Goal: Task Accomplishment & Management: Complete application form

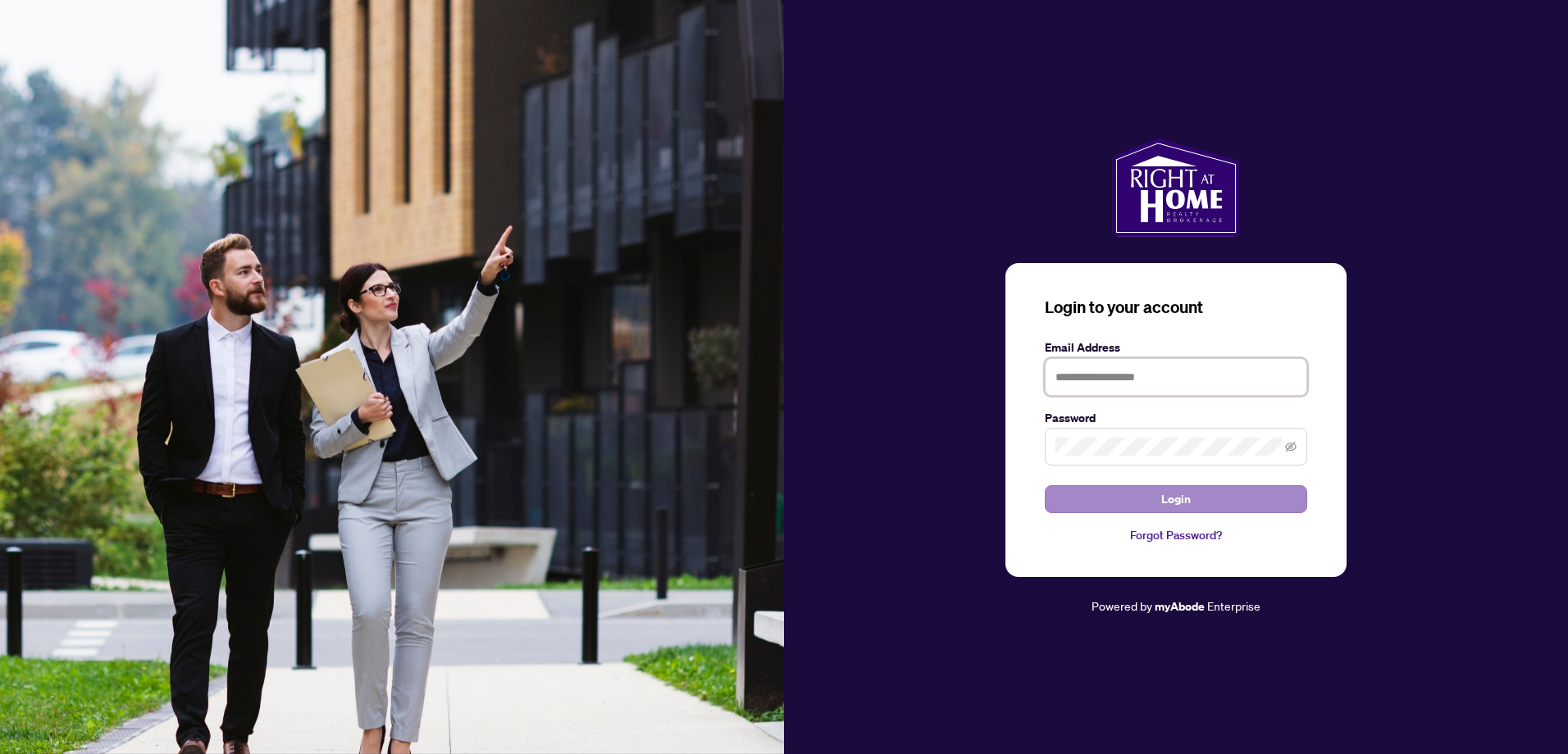
type input "**********"
click at [1185, 505] on span "Login" at bounding box center [1176, 499] width 29 height 27
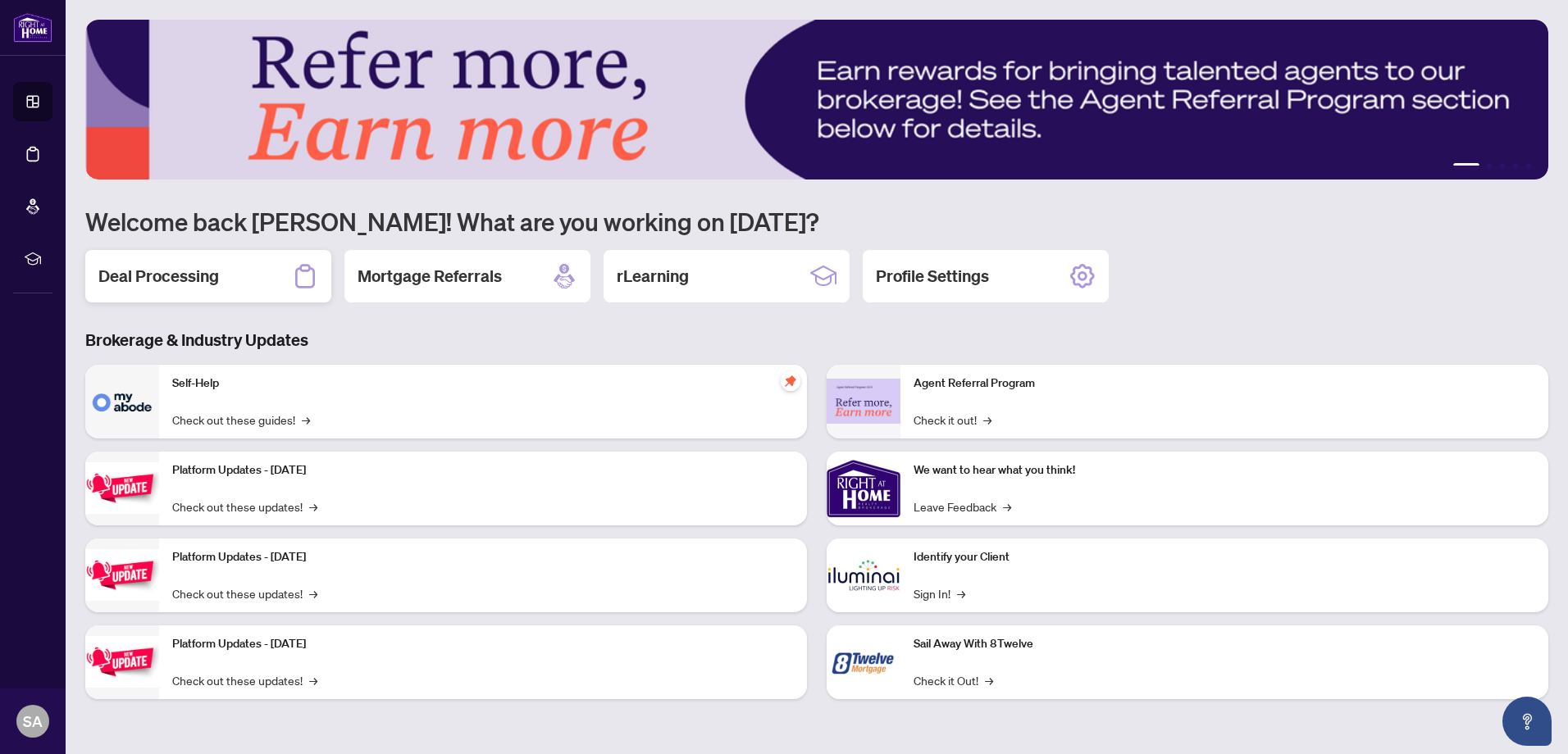
click at [198, 282] on h2 "Deal Processing" at bounding box center [158, 276] width 120 height 23
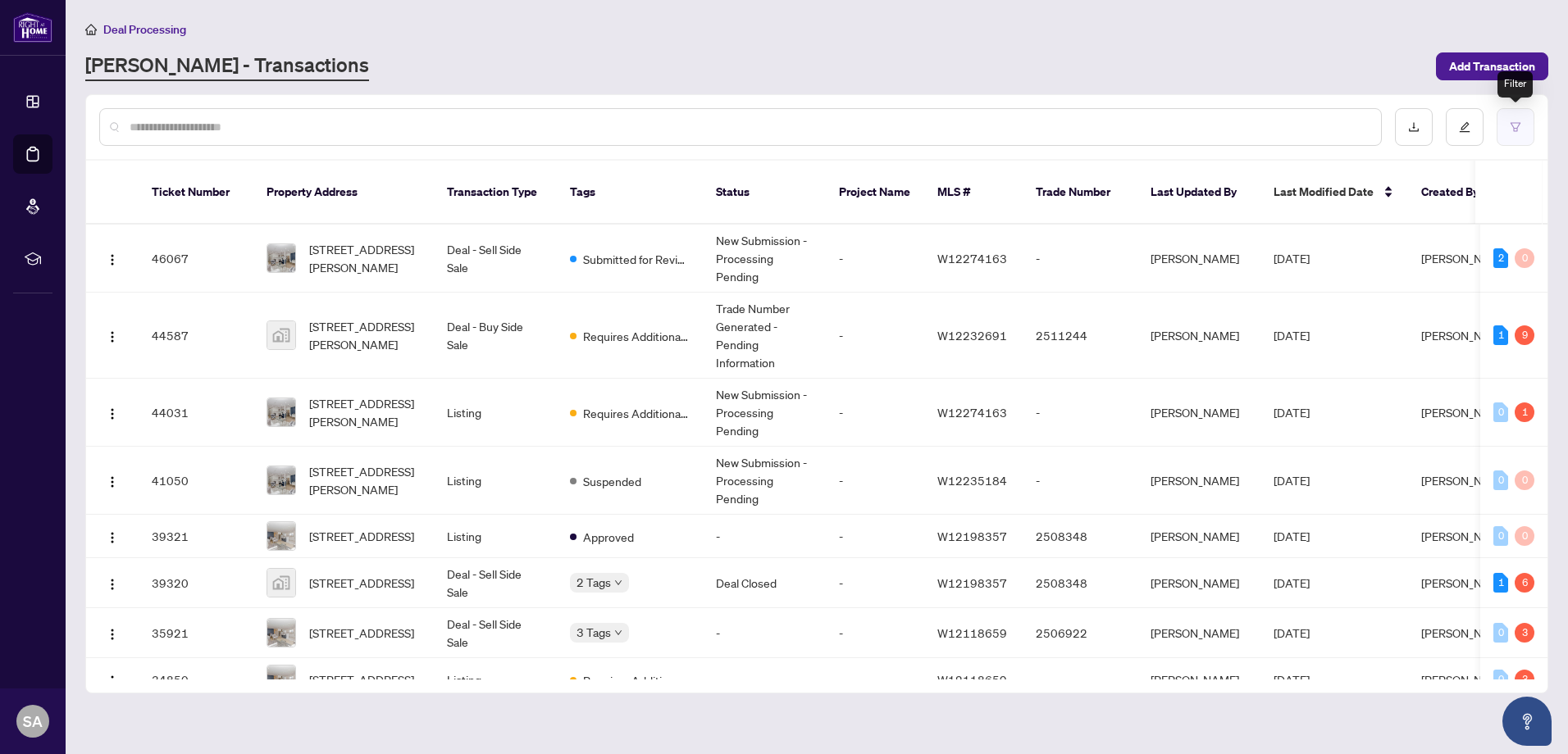
click at [1519, 138] on button "button" at bounding box center [1515, 127] width 38 height 38
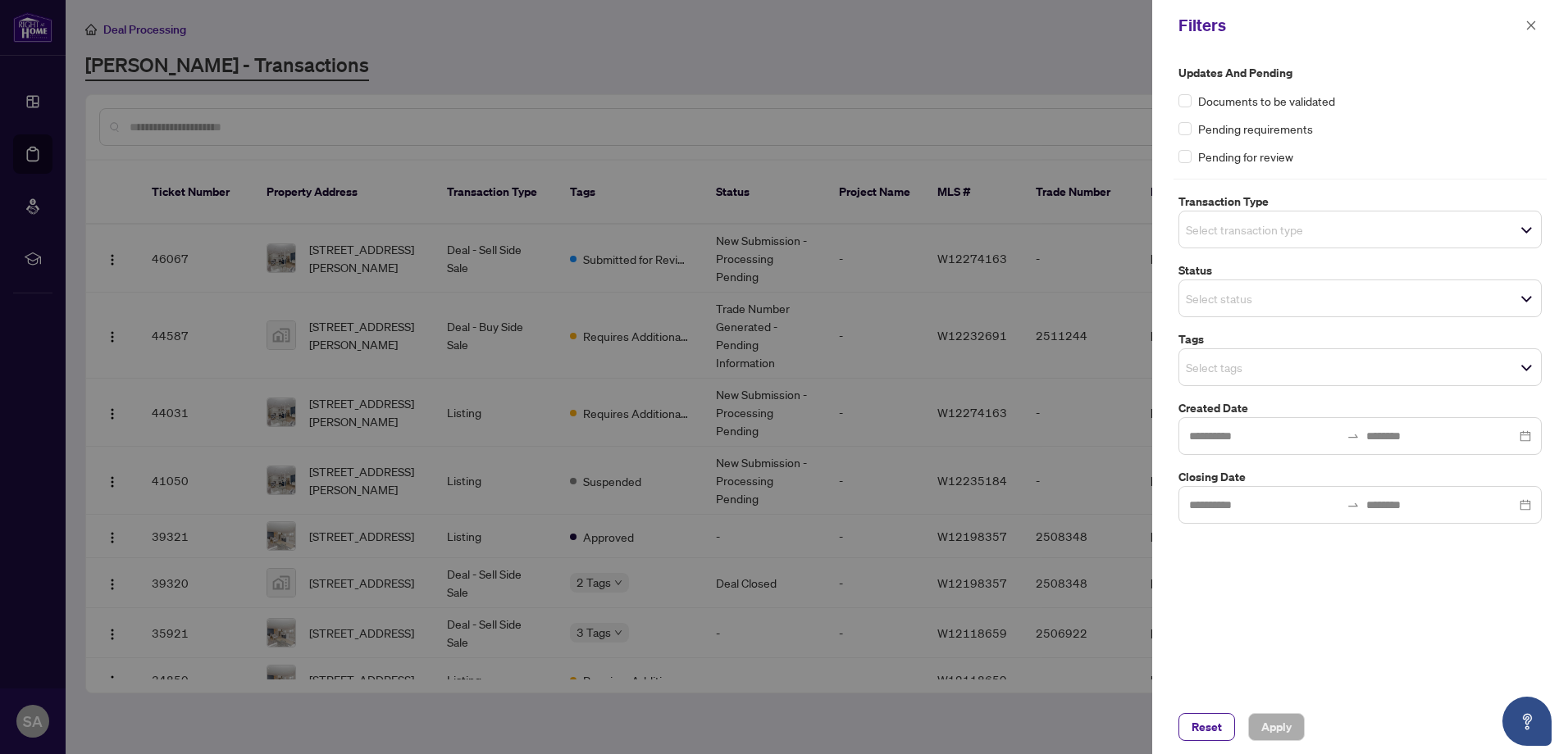
click at [976, 101] on div at bounding box center [784, 377] width 1568 height 754
click at [1530, 25] on icon "close" at bounding box center [1531, 25] width 9 height 9
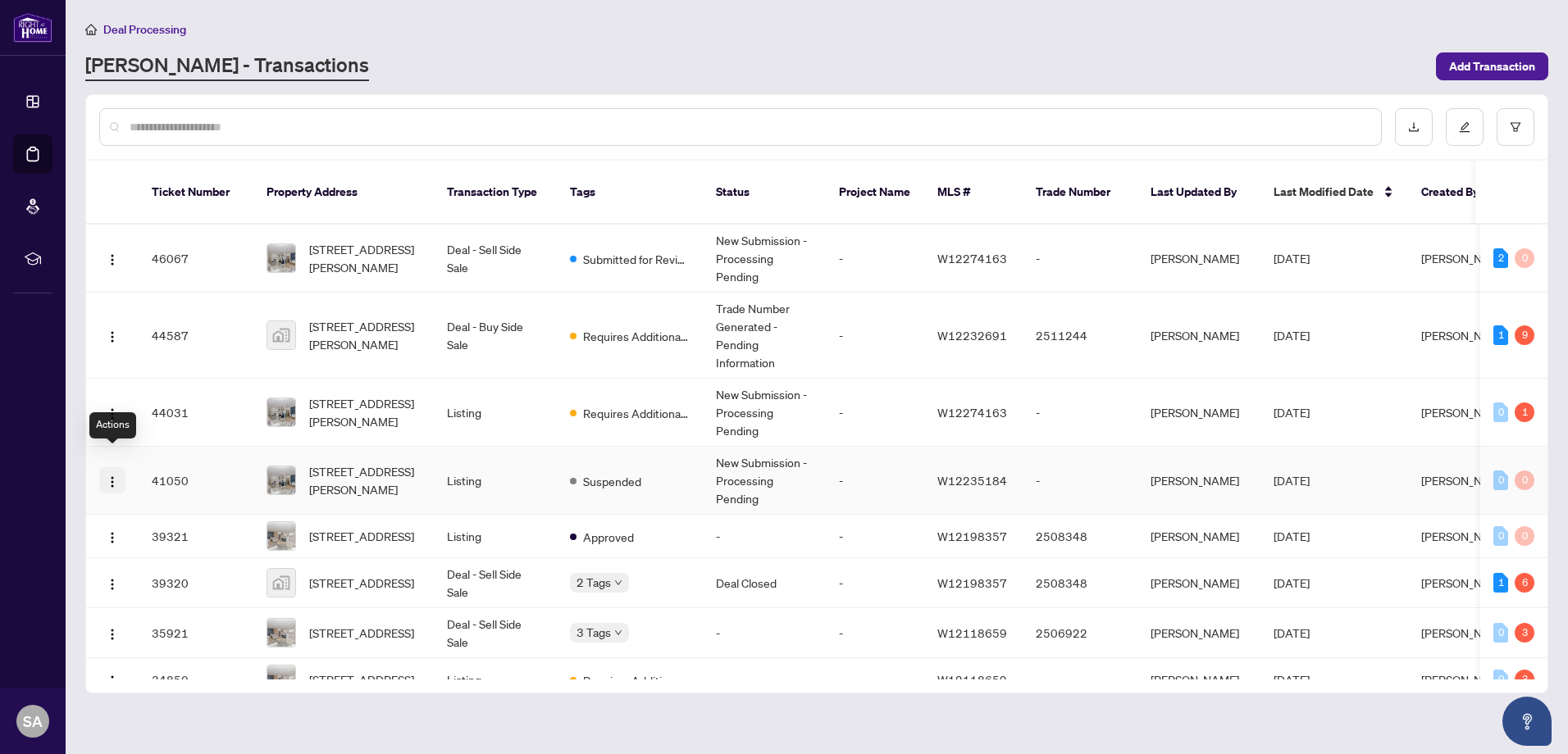
click at [114, 475] on img "button" at bounding box center [112, 482] width 13 height 13
click at [367, 712] on main "Deal Processing [PERSON_NAME] - Transactions Add Transaction Ticket Number Prop…" at bounding box center [817, 377] width 1503 height 754
click at [1498, 248] on div "2" at bounding box center [1501, 257] width 15 height 19
click at [1496, 248] on div "2" at bounding box center [1501, 257] width 15 height 19
click at [1521, 326] on div "9" at bounding box center [1524, 335] width 19 height 19
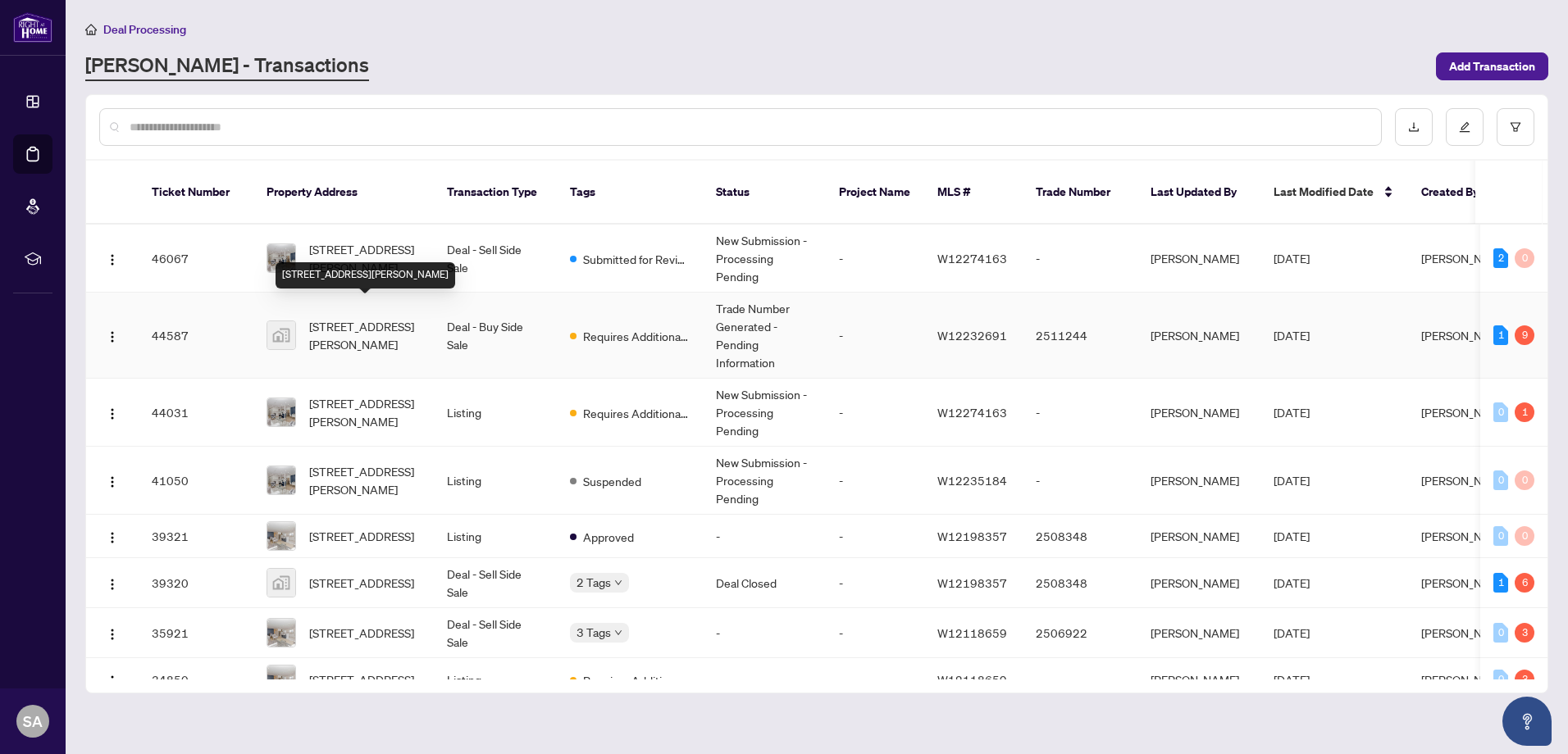
click at [325, 320] on span "[STREET_ADDRESS][PERSON_NAME]" at bounding box center [364, 335] width 111 height 36
click at [1044, 25] on div "Deal Processing" at bounding box center [817, 29] width 1463 height 19
click at [1503, 58] on span "Add Transaction" at bounding box center [1493, 66] width 86 height 27
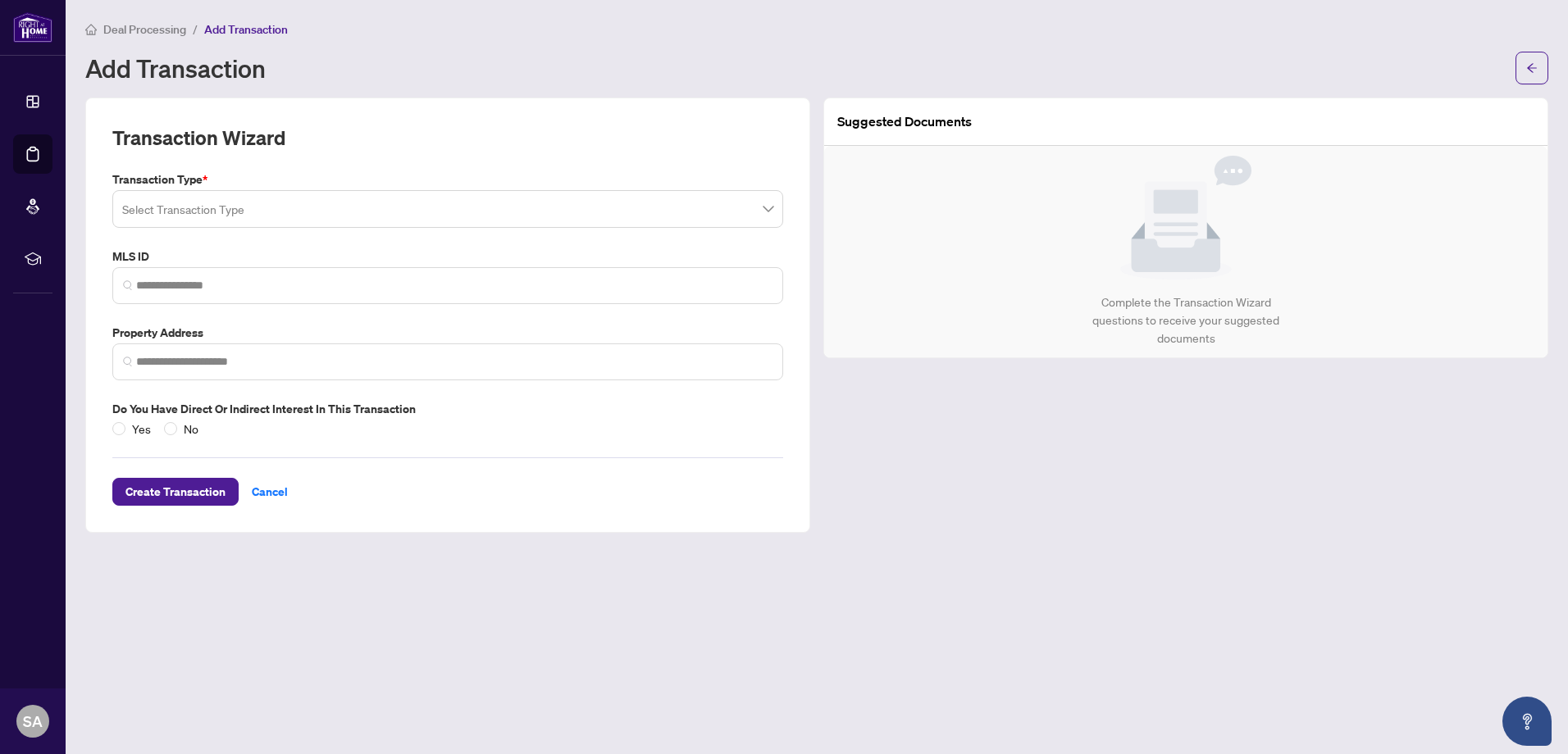
click at [534, 231] on div "Transaction Type * Select Transaction Type MLS ID Property Address Do you have …" at bounding box center [448, 303] width 684 height 268
click at [544, 213] on input "search" at bounding box center [441, 211] width 636 height 36
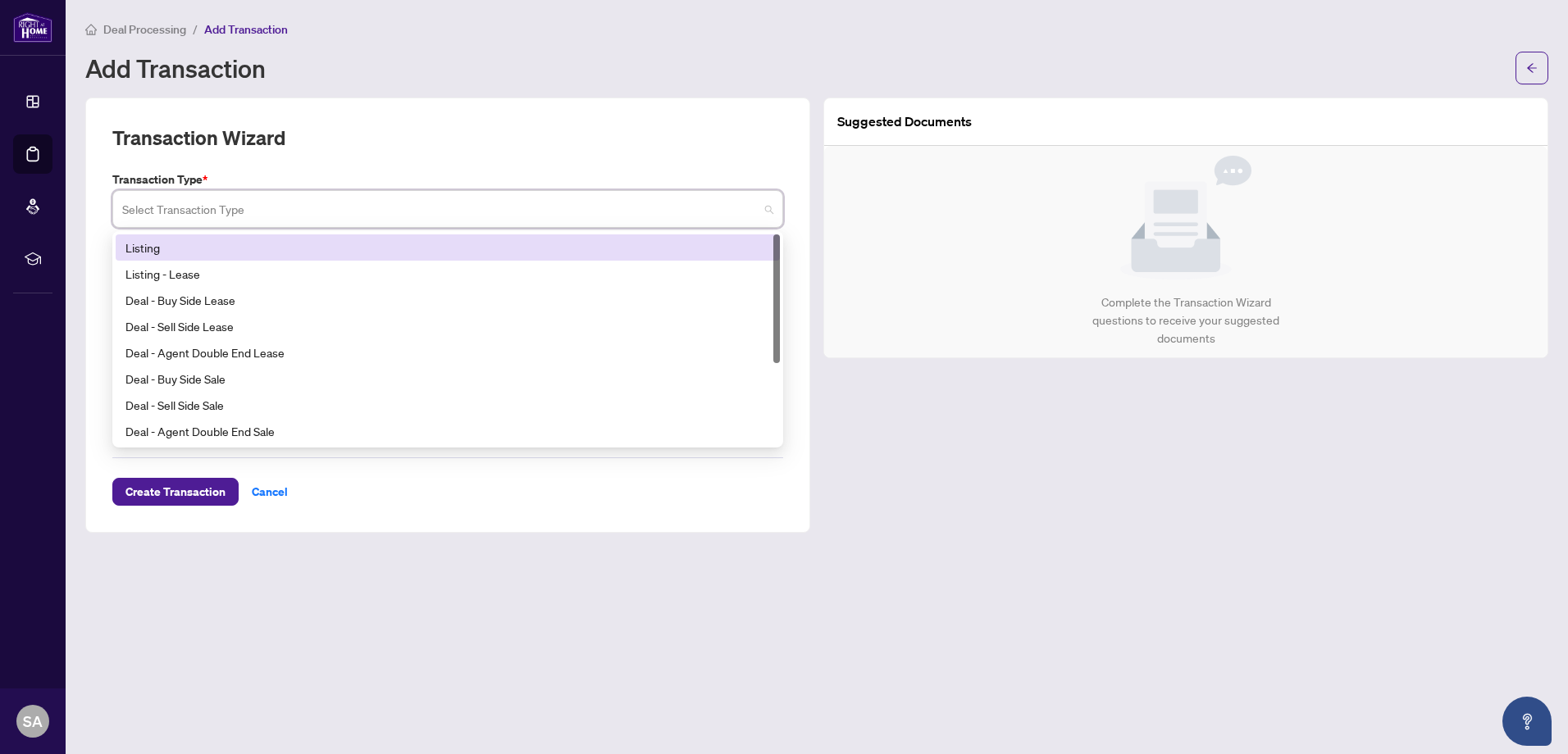
click at [214, 246] on div "Listing" at bounding box center [447, 248] width 645 height 18
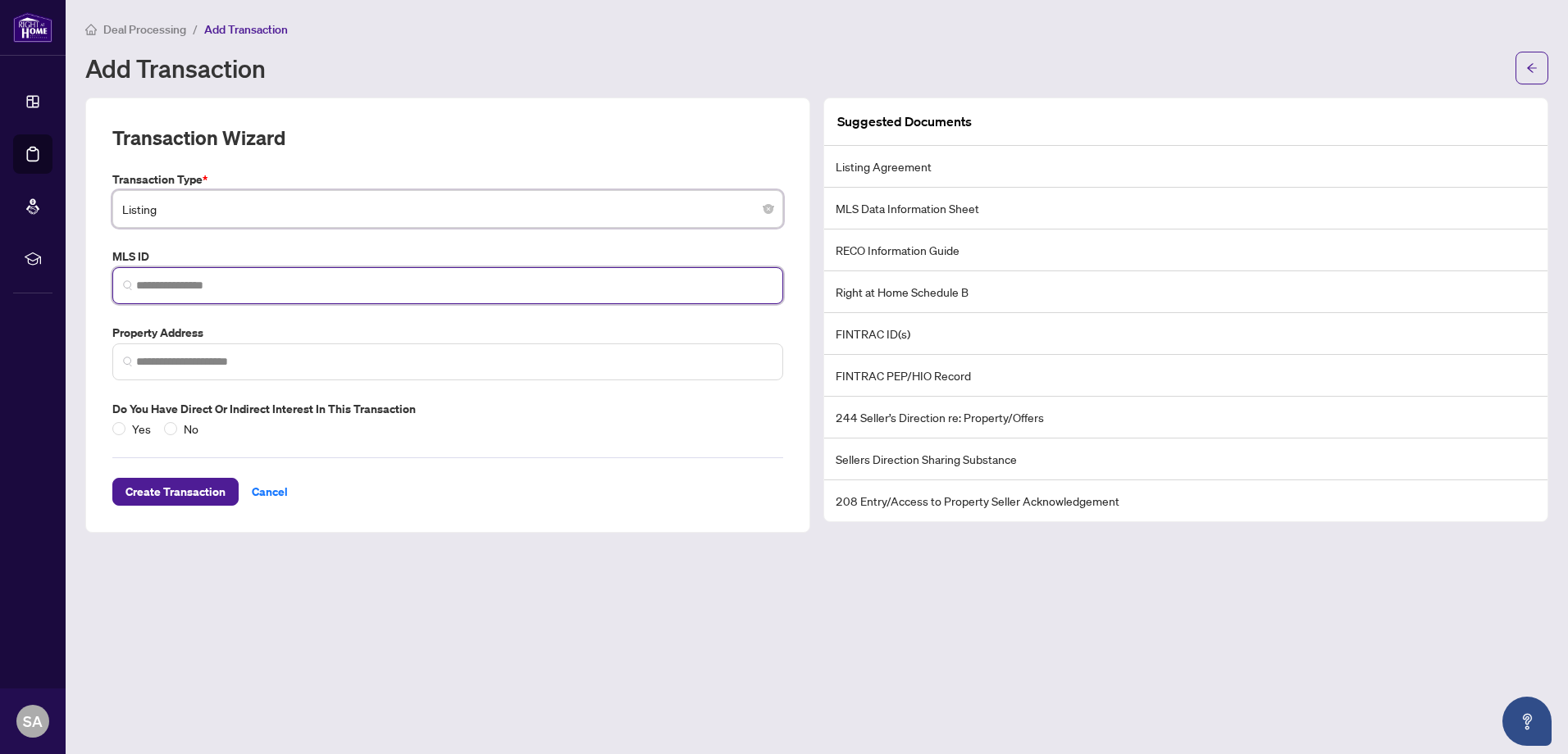
click at [221, 284] on input "search" at bounding box center [454, 285] width 636 height 17
click at [272, 277] on span at bounding box center [447, 286] width 670 height 37
paste input "*********"
type input "*********"
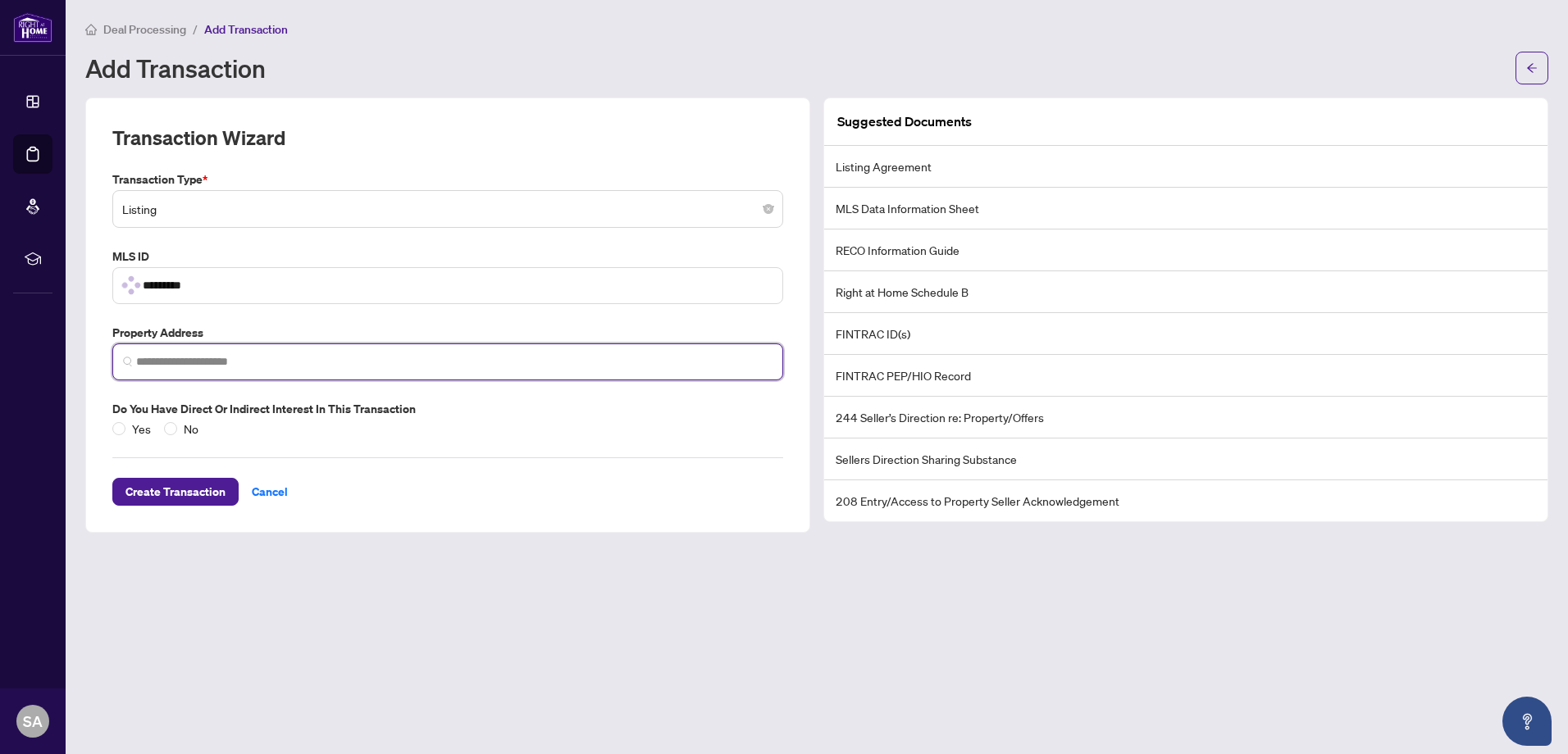
click at [291, 367] on input "search" at bounding box center [454, 361] width 636 height 17
click at [406, 358] on input "search" at bounding box center [454, 361] width 636 height 17
paste input "**********"
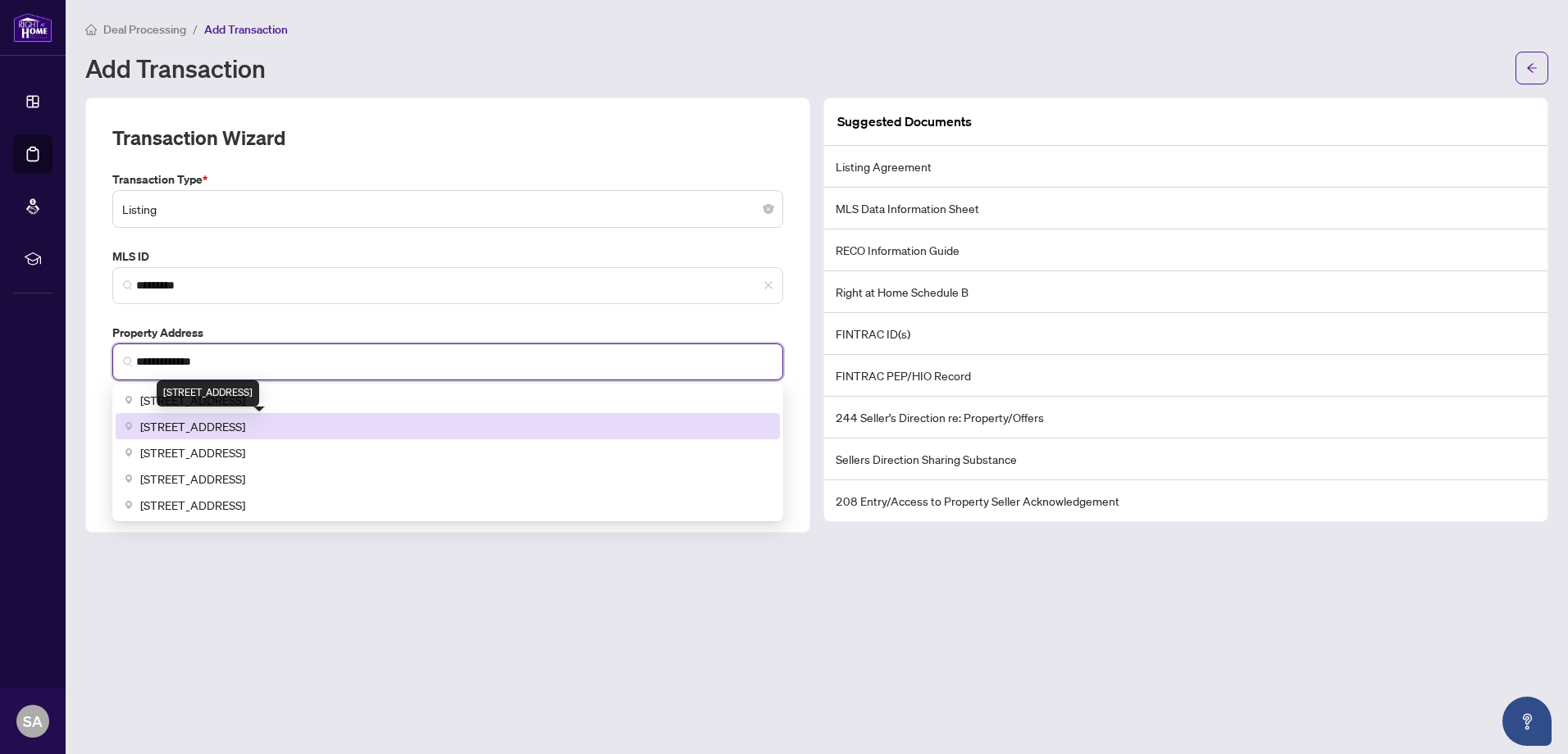
click at [166, 426] on span "[STREET_ADDRESS]" at bounding box center [192, 427] width 105 height 18
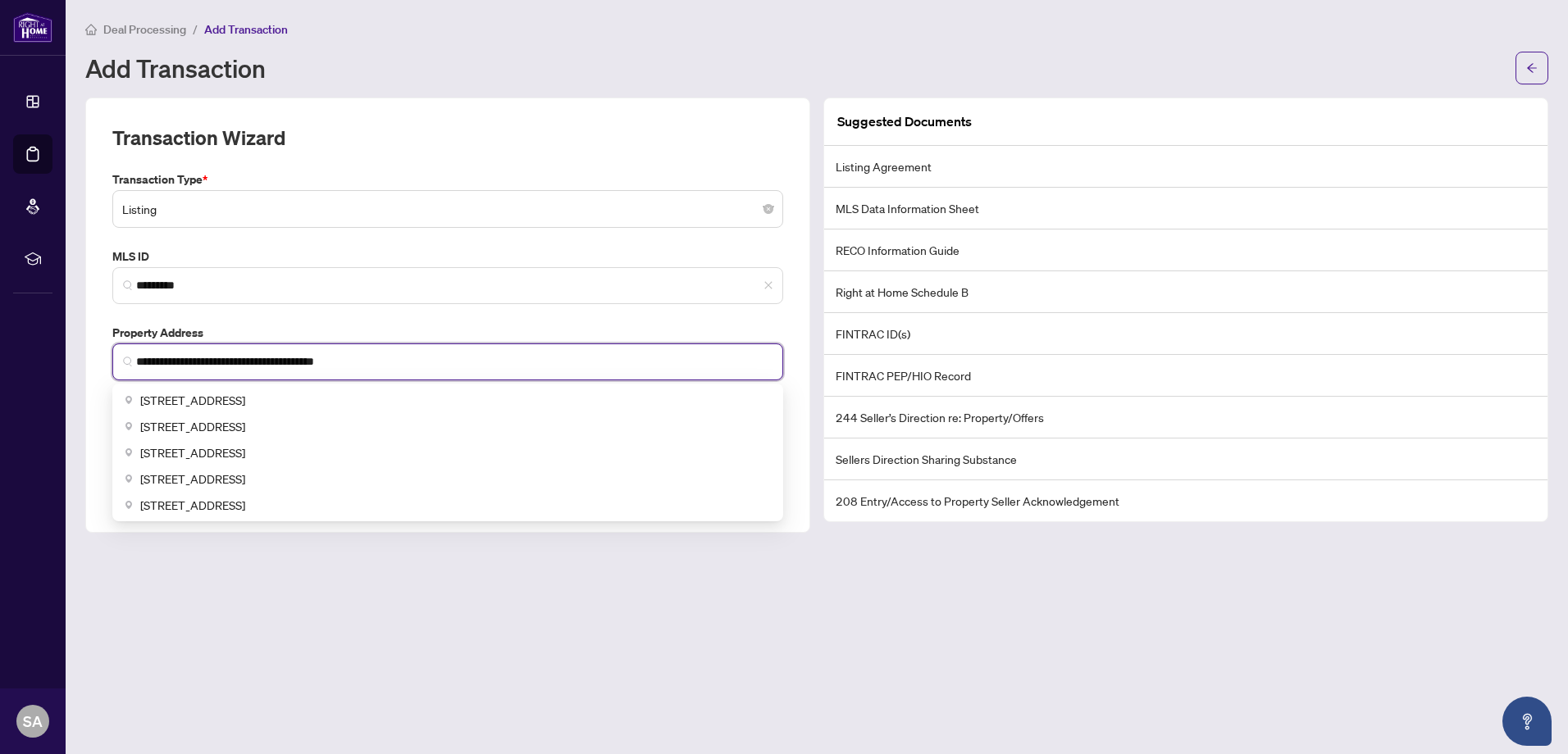
drag, startPoint x: 412, startPoint y: 357, endPoint x: -223, endPoint y: 357, distance: 635.0
click at [0, 357] on html "**********" at bounding box center [784, 377] width 1568 height 754
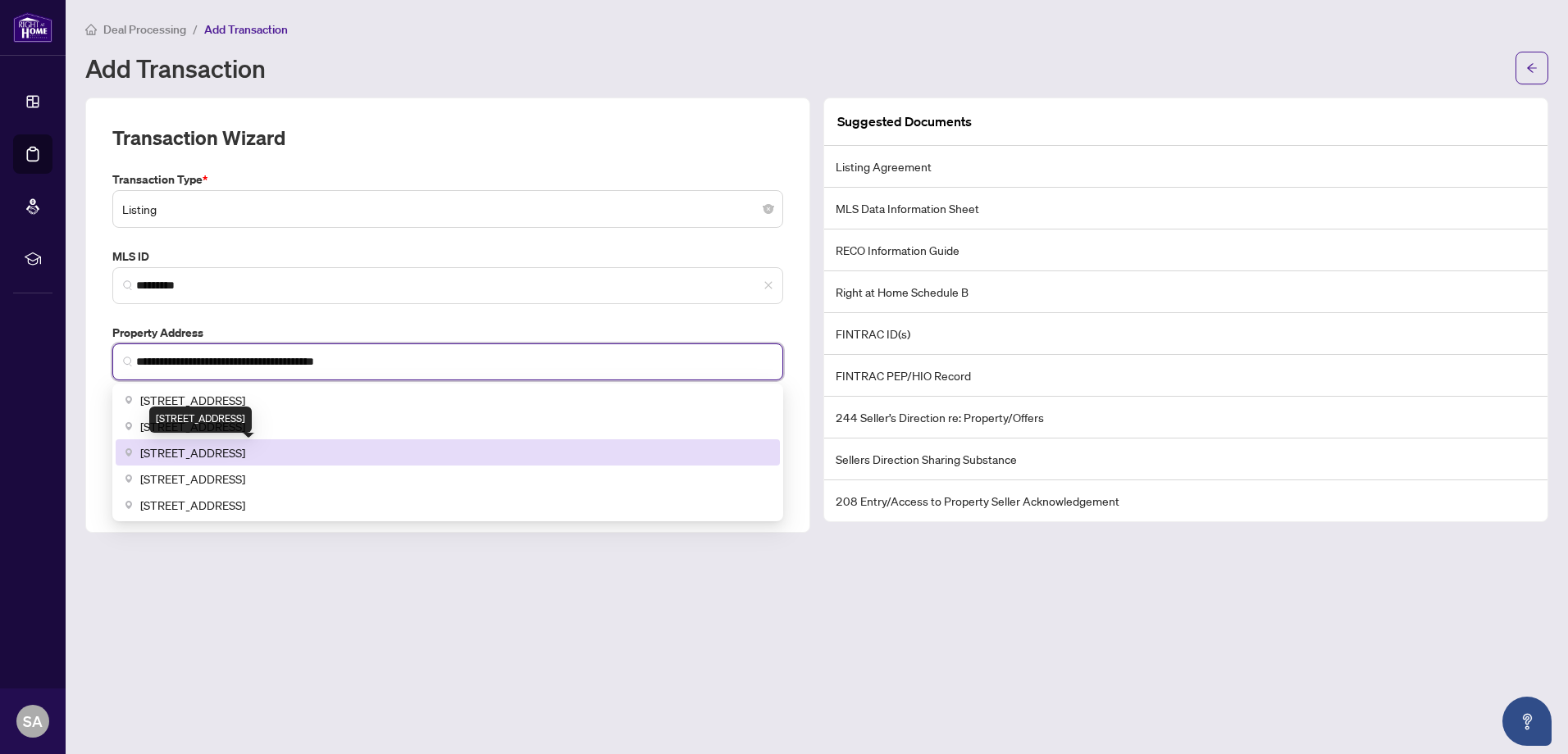
click at [246, 457] on span "[STREET_ADDRESS]" at bounding box center [192, 452] width 105 height 18
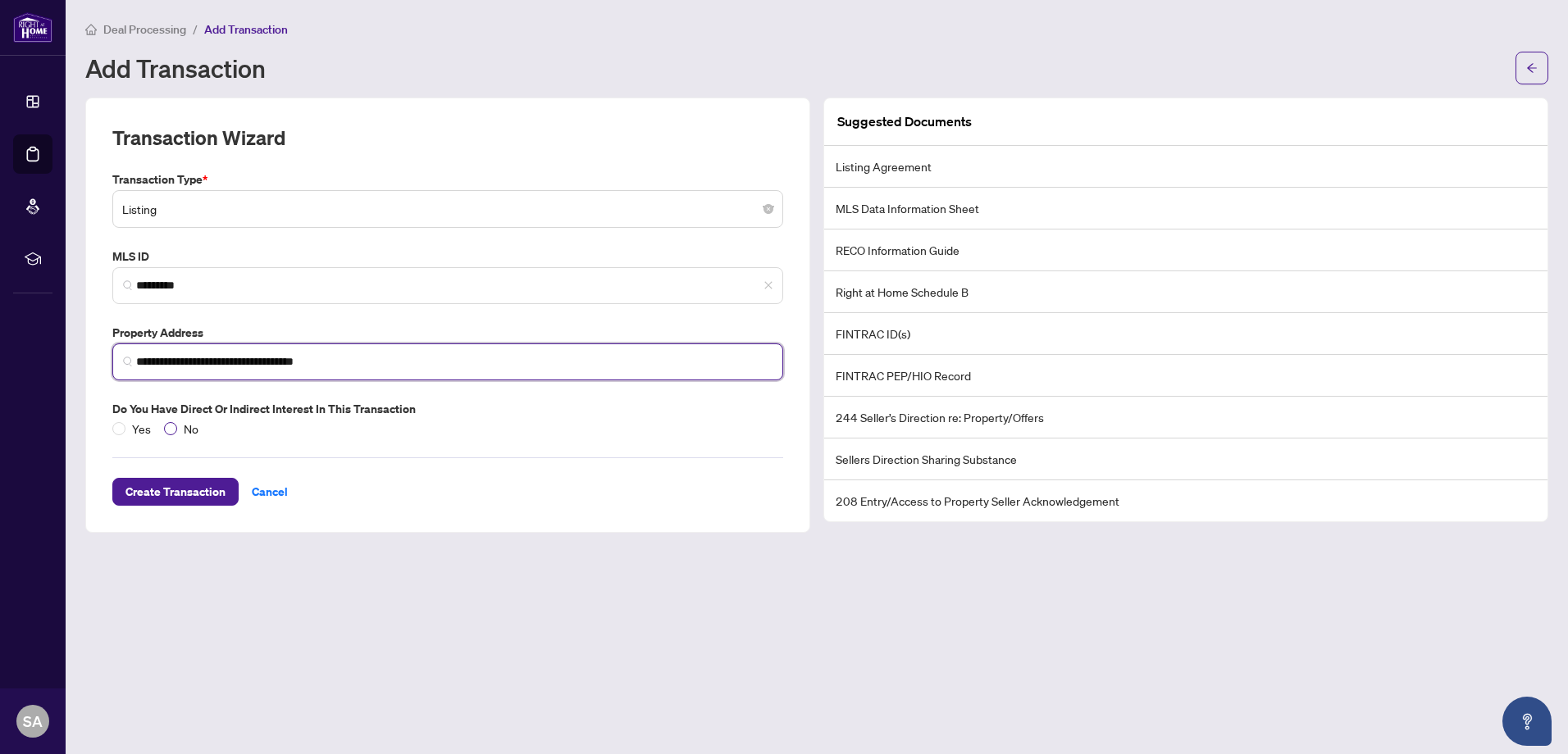
type input "**********"
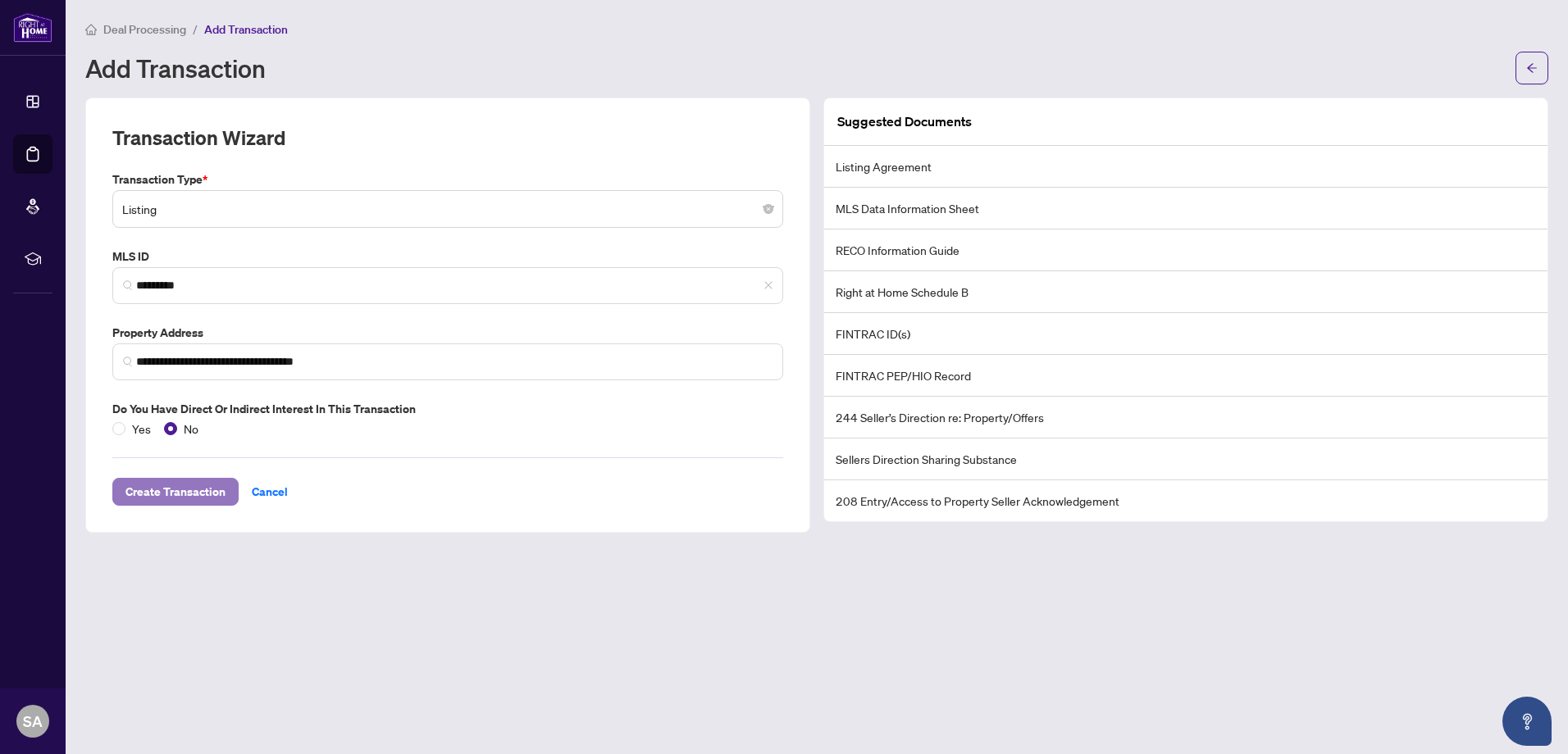
click at [194, 487] on span "Create Transaction" at bounding box center [175, 492] width 100 height 27
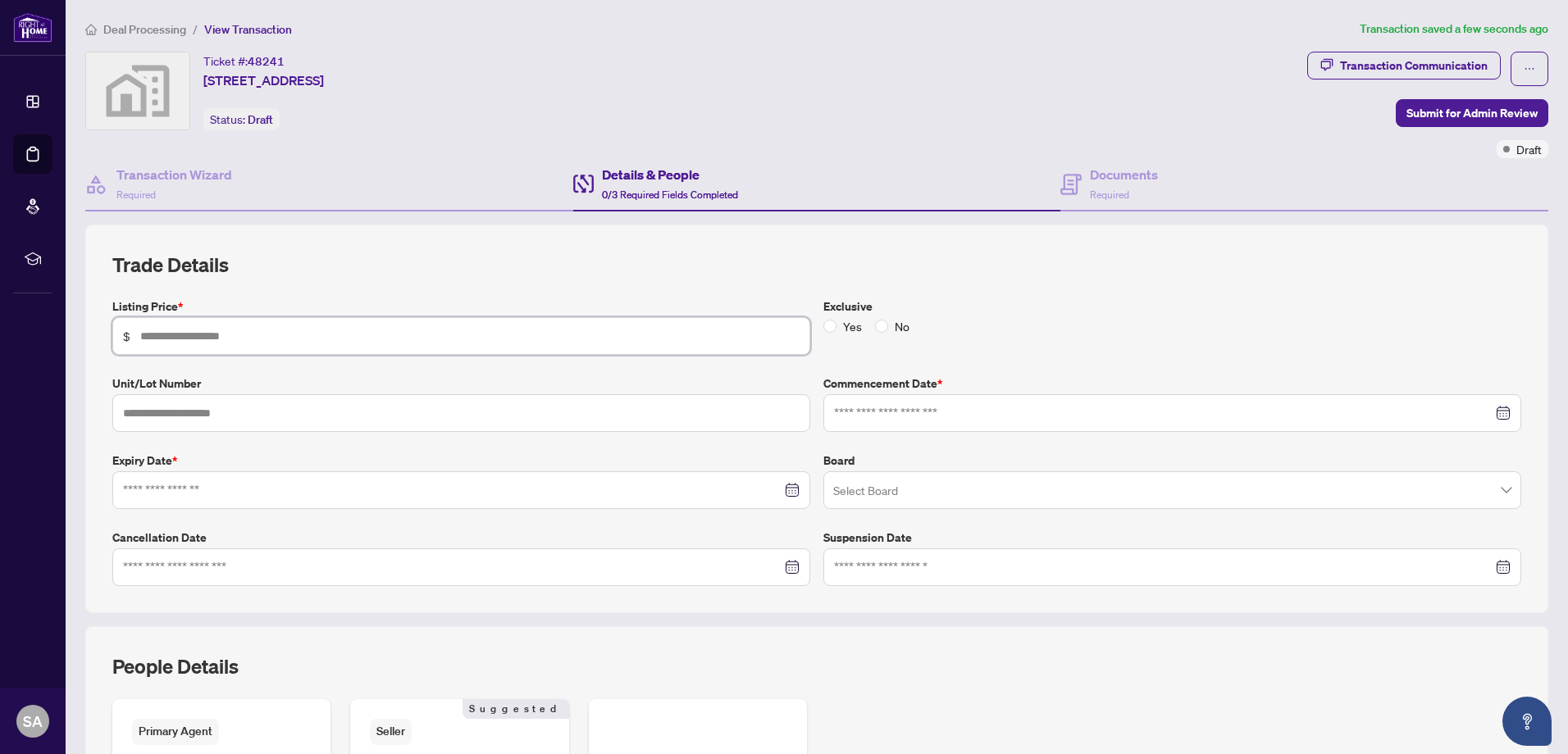
click at [390, 337] on input "text" at bounding box center [469, 337] width 659 height 18
type input "*******"
click at [1105, 414] on input at bounding box center [1163, 414] width 658 height 18
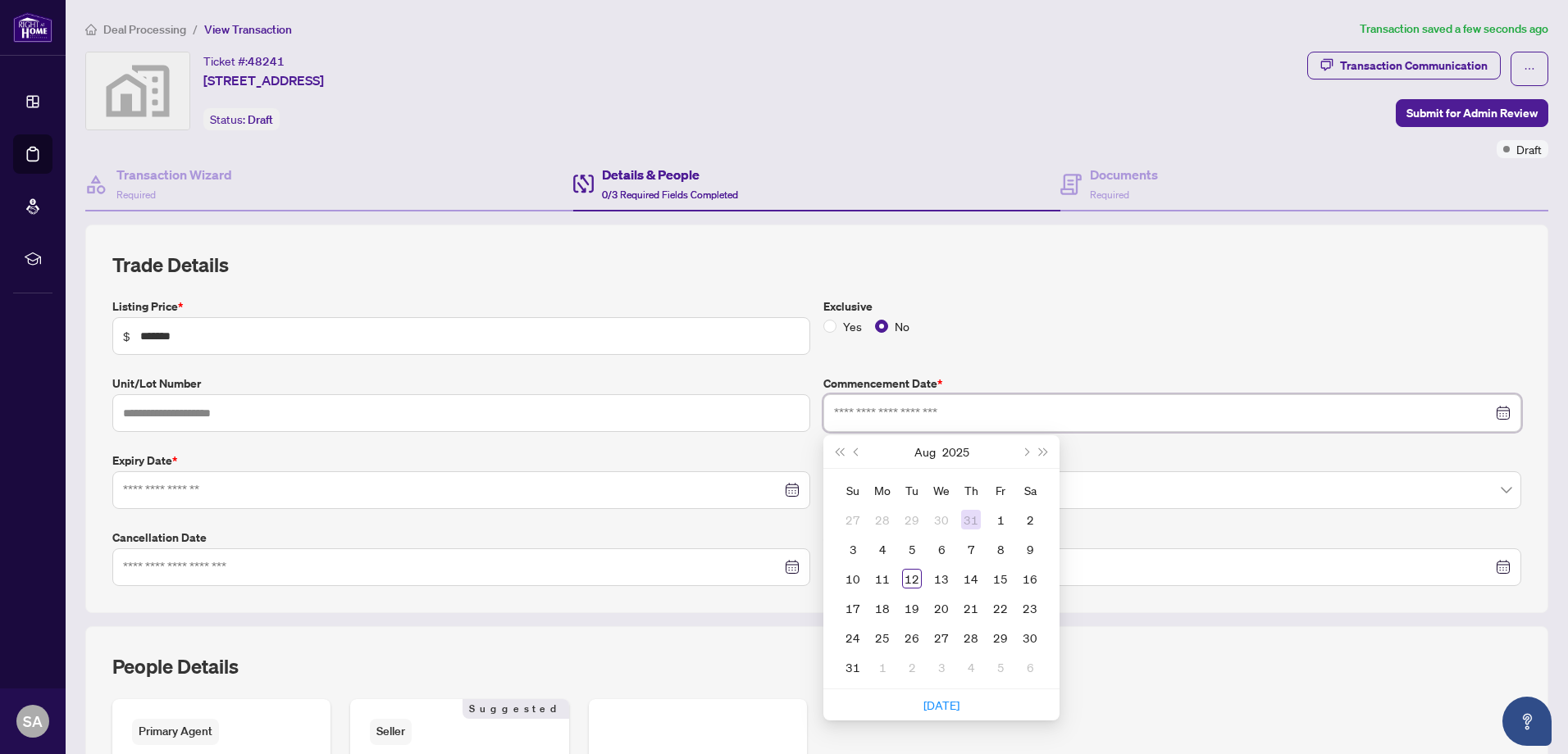
type input "**********"
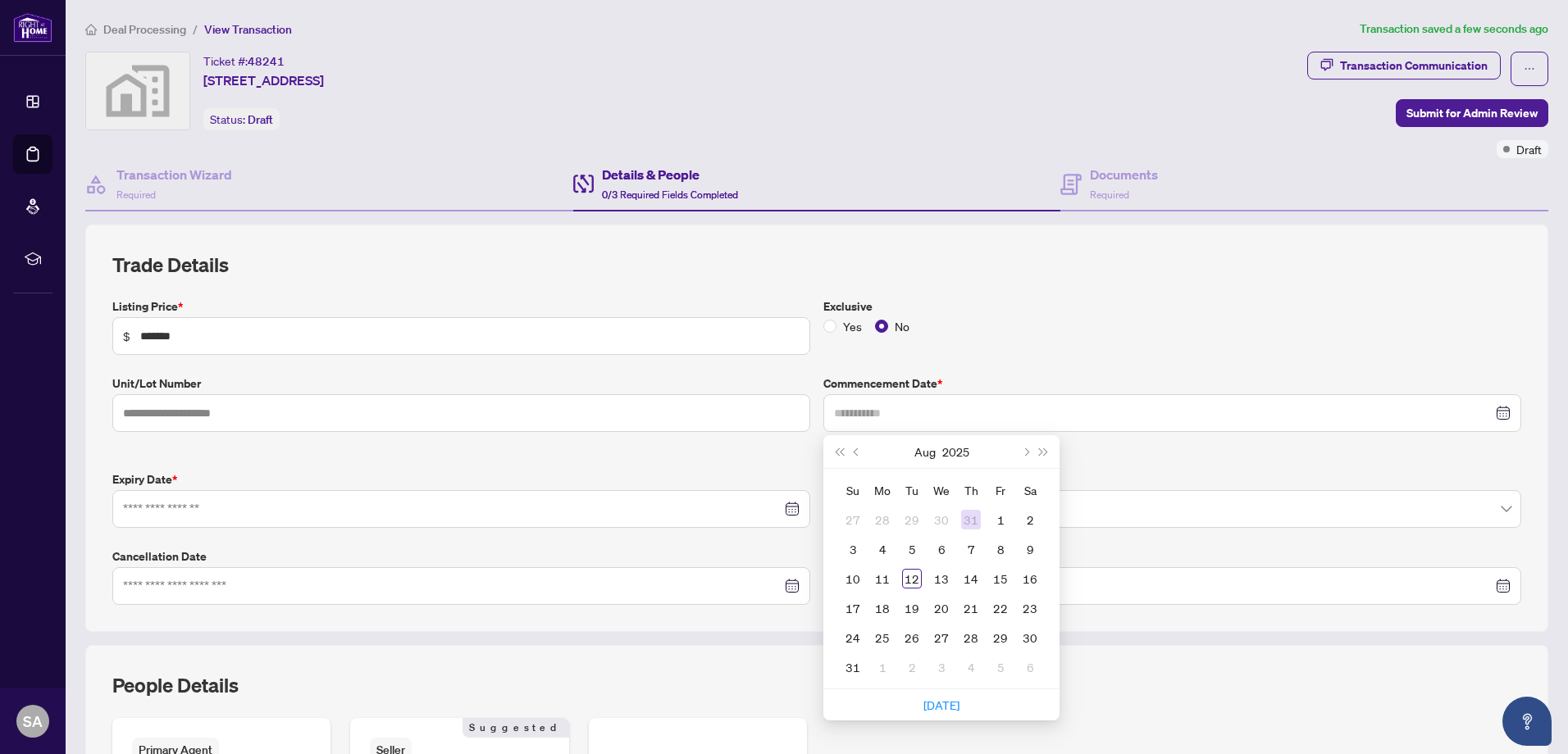
click at [970, 524] on div "31" at bounding box center [970, 520] width 19 height 19
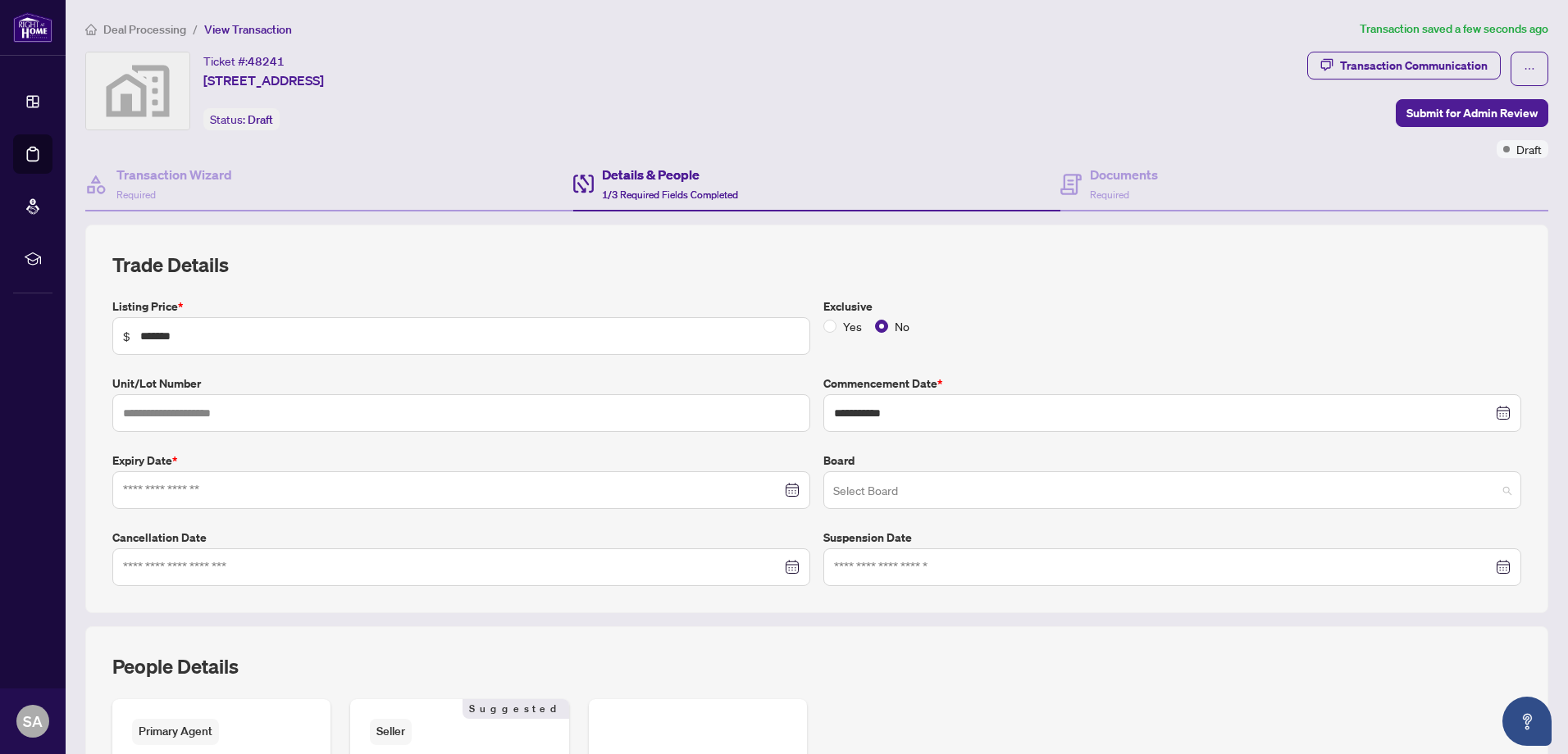
click at [958, 500] on input "search" at bounding box center [1164, 492] width 663 height 36
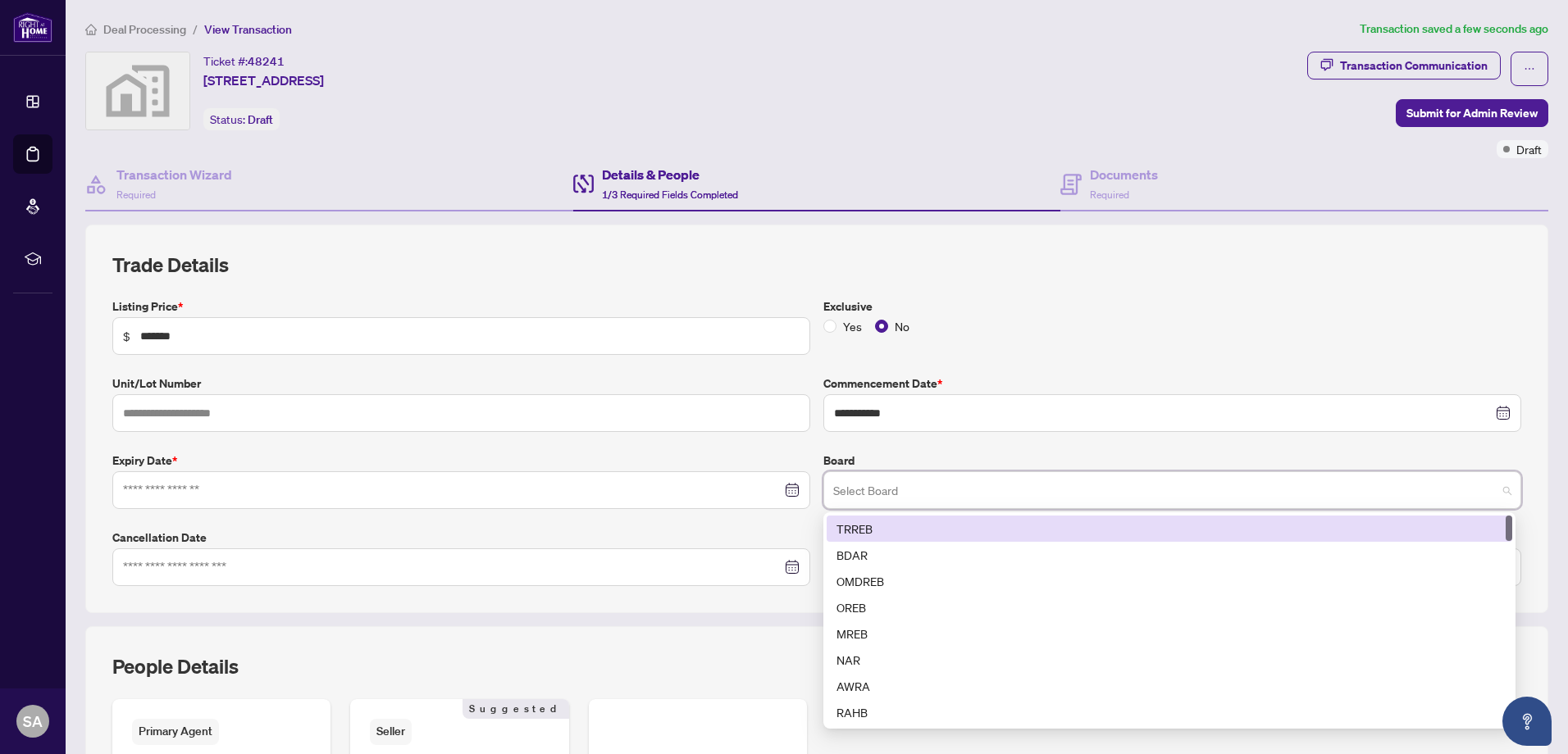
click at [941, 525] on div "TRREB" at bounding box center [1170, 529] width 666 height 18
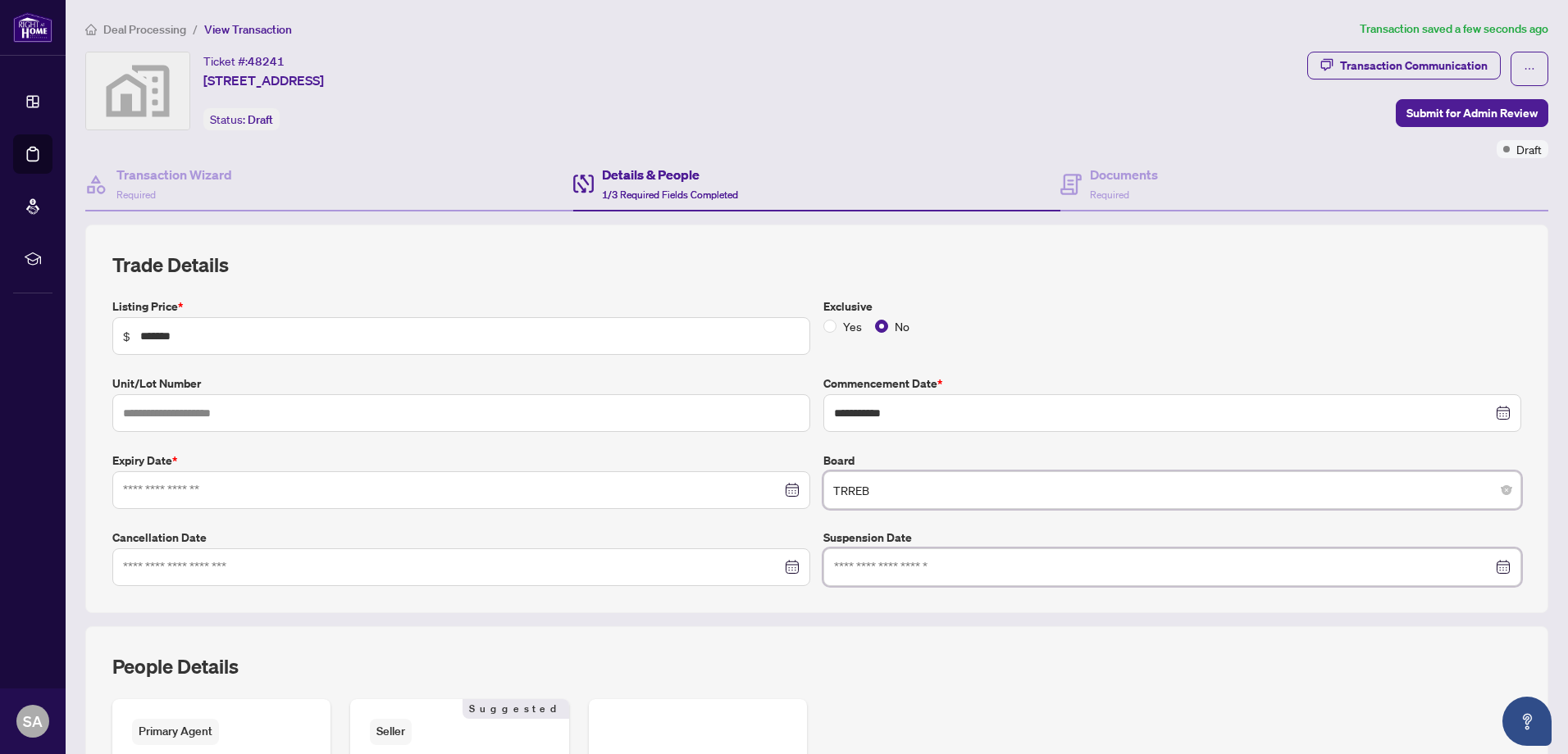
click at [950, 566] on input at bounding box center [1163, 567] width 658 height 18
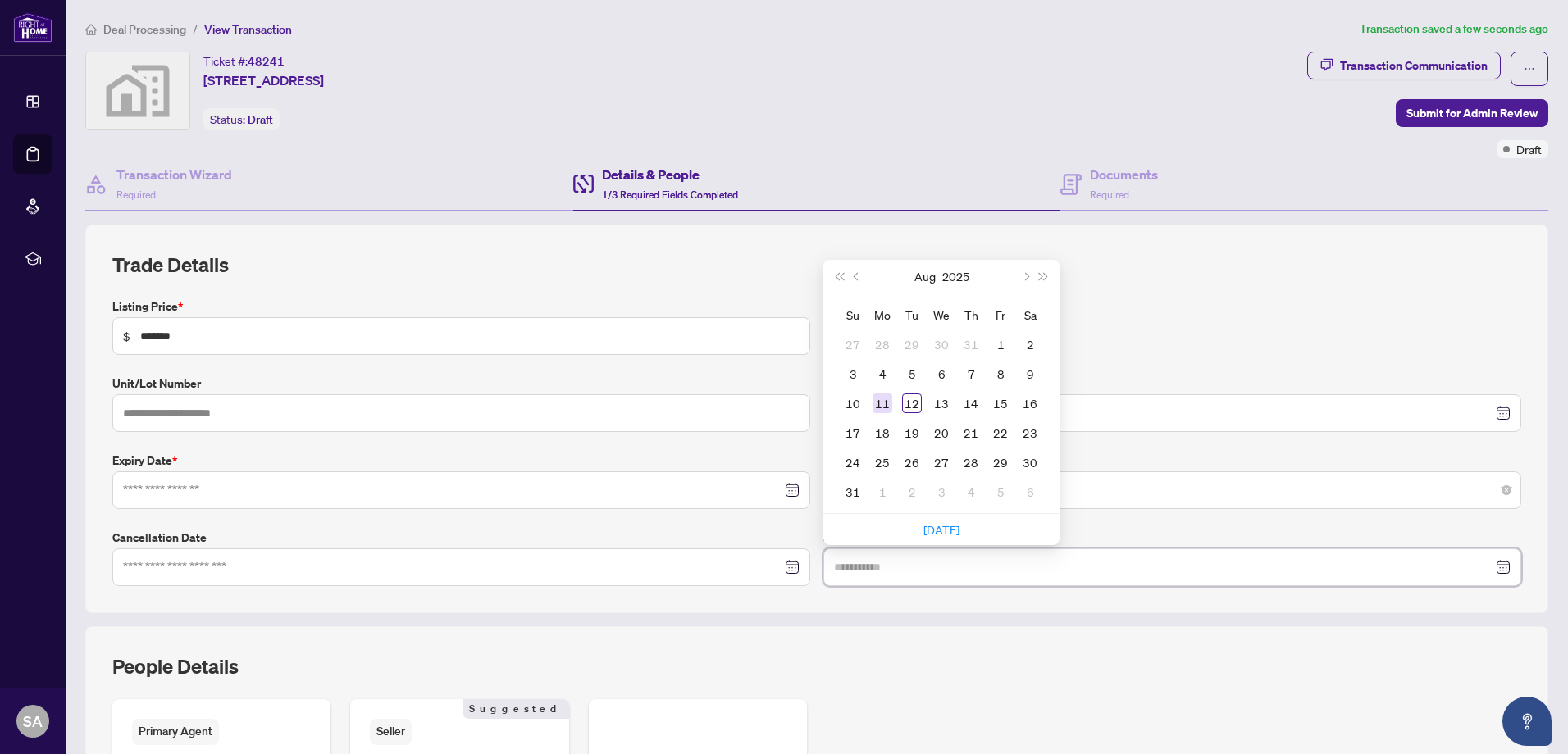
type input "**********"
click at [882, 402] on div "11" at bounding box center [882, 403] width 19 height 19
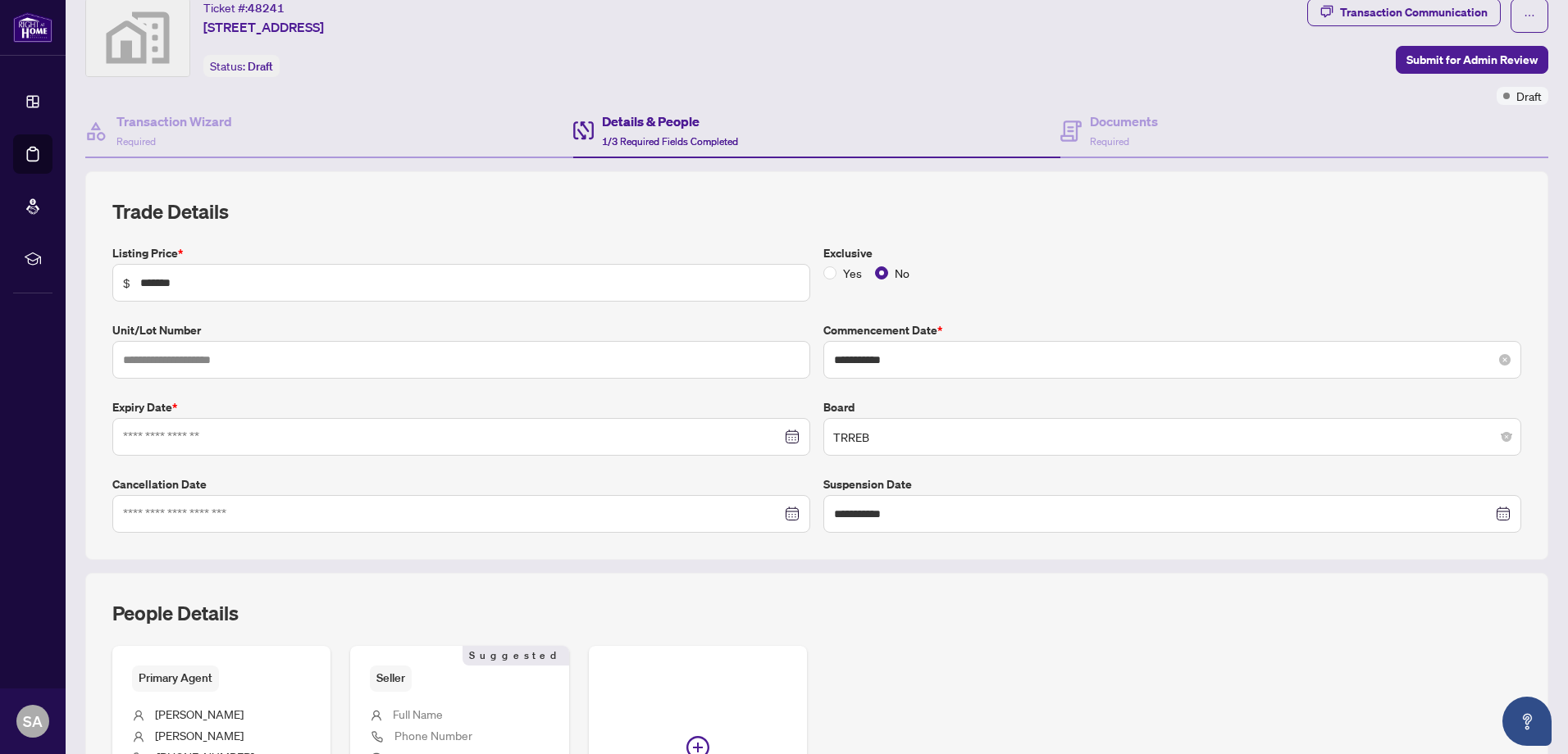
scroll to position [82, 0]
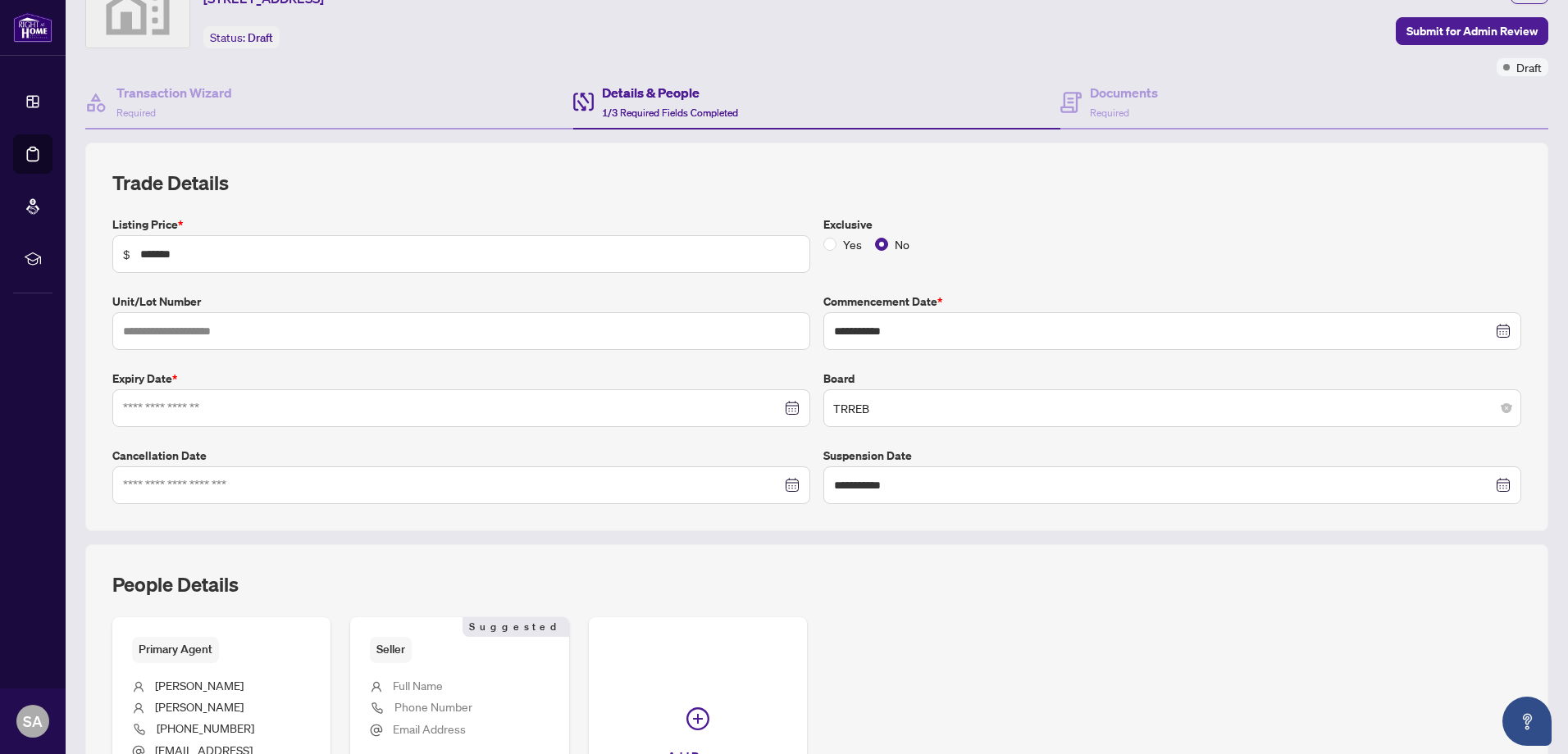
click at [791, 411] on div at bounding box center [462, 408] width 677 height 18
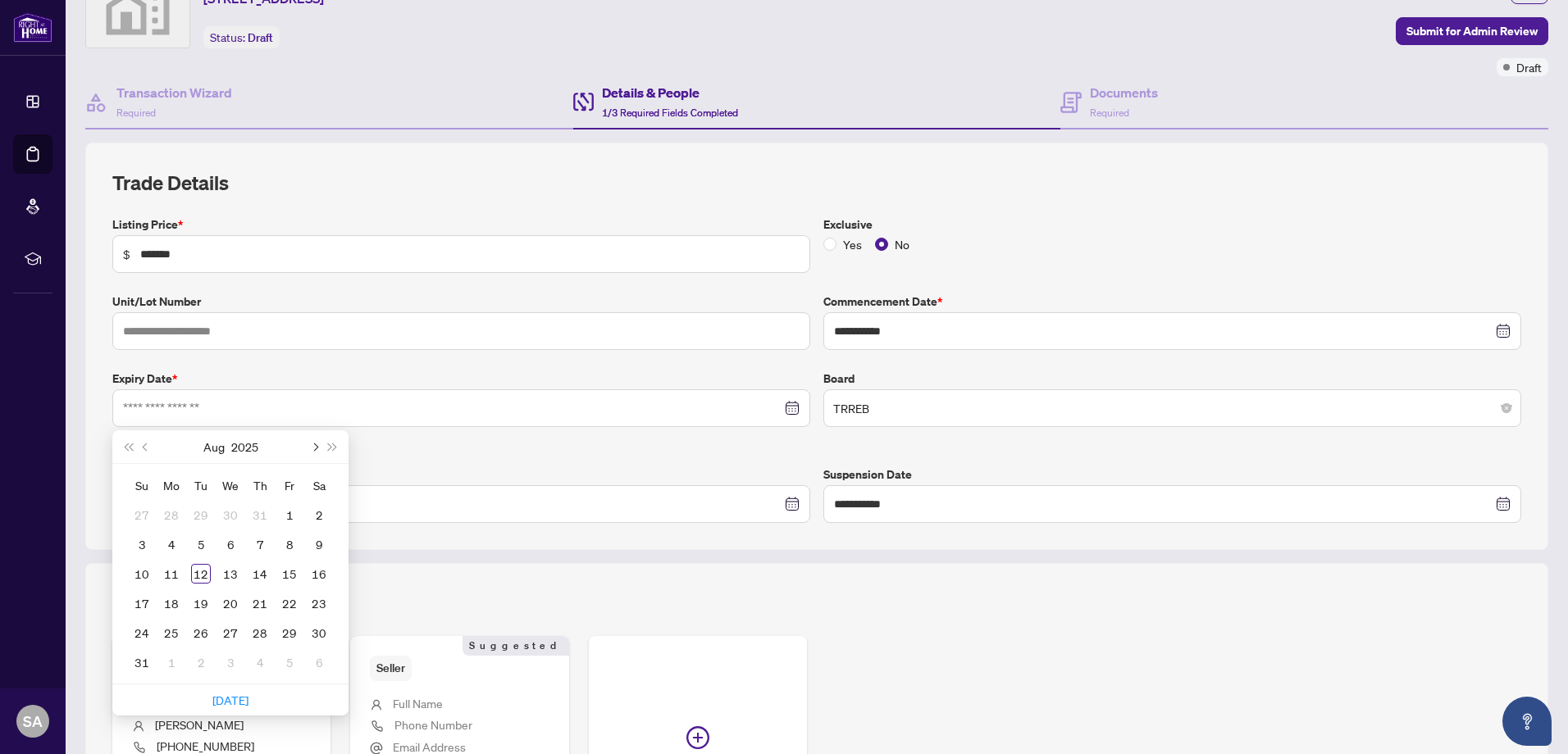
click at [315, 442] on button "Next month (PageDown)" at bounding box center [315, 447] width 18 height 33
type input "**********"
click at [205, 633] on div "30" at bounding box center [200, 633] width 19 height 19
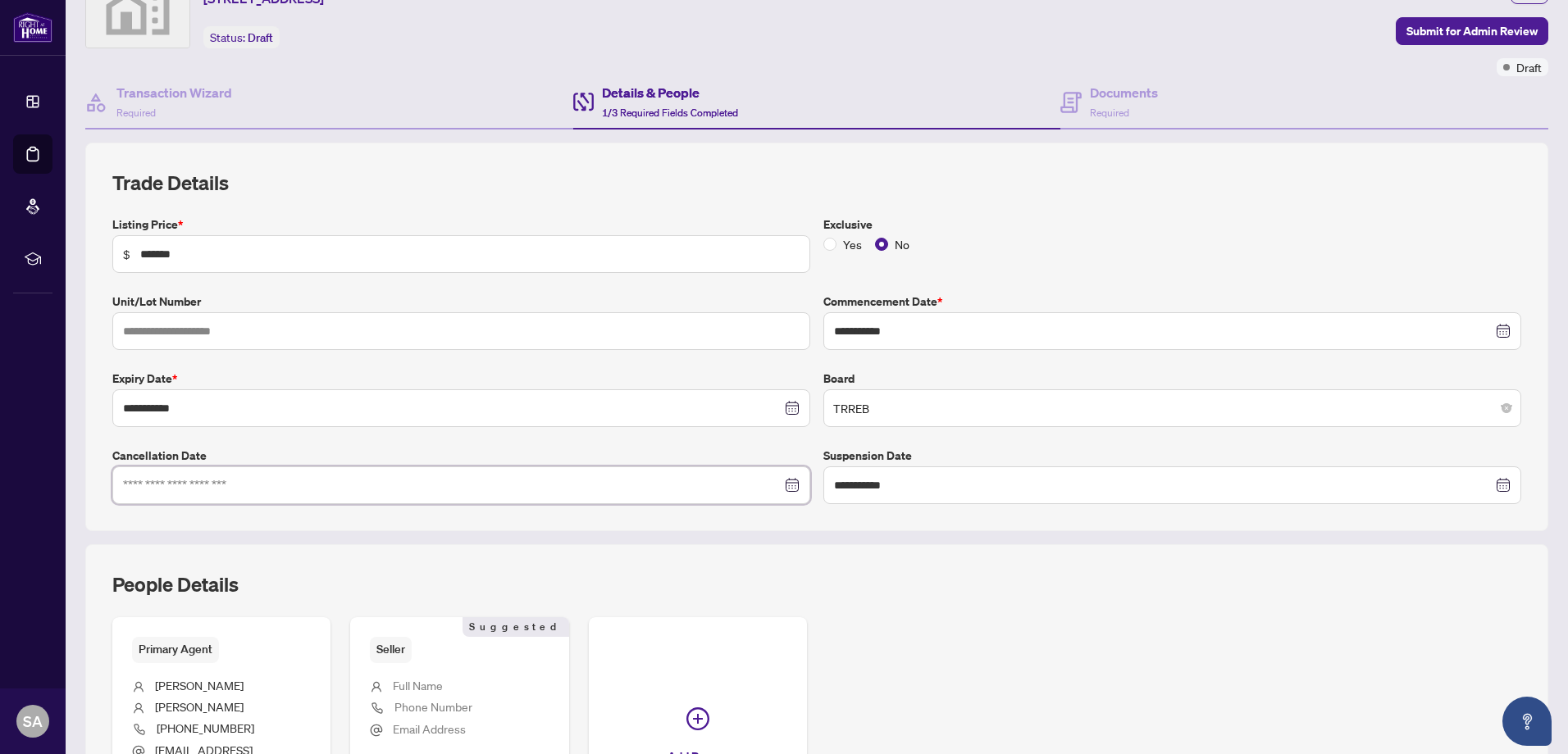
click at [299, 484] on input at bounding box center [452, 486] width 658 height 18
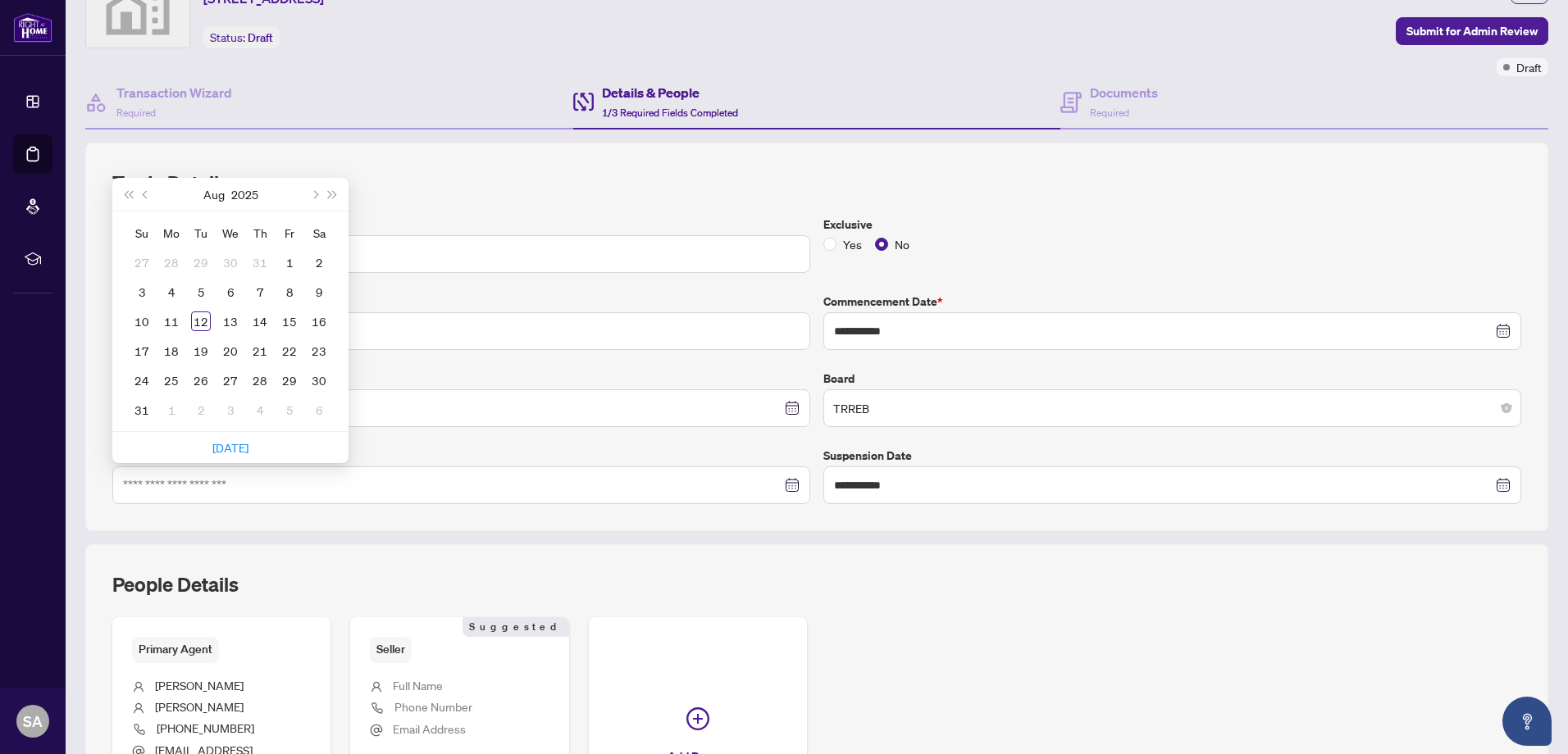
click at [461, 544] on div "People Details Primary Agent [PERSON_NAME] [PHONE_NUMBER] [EMAIL_ADDRESS][DOMAI…" at bounding box center [817, 715] width 1463 height 342
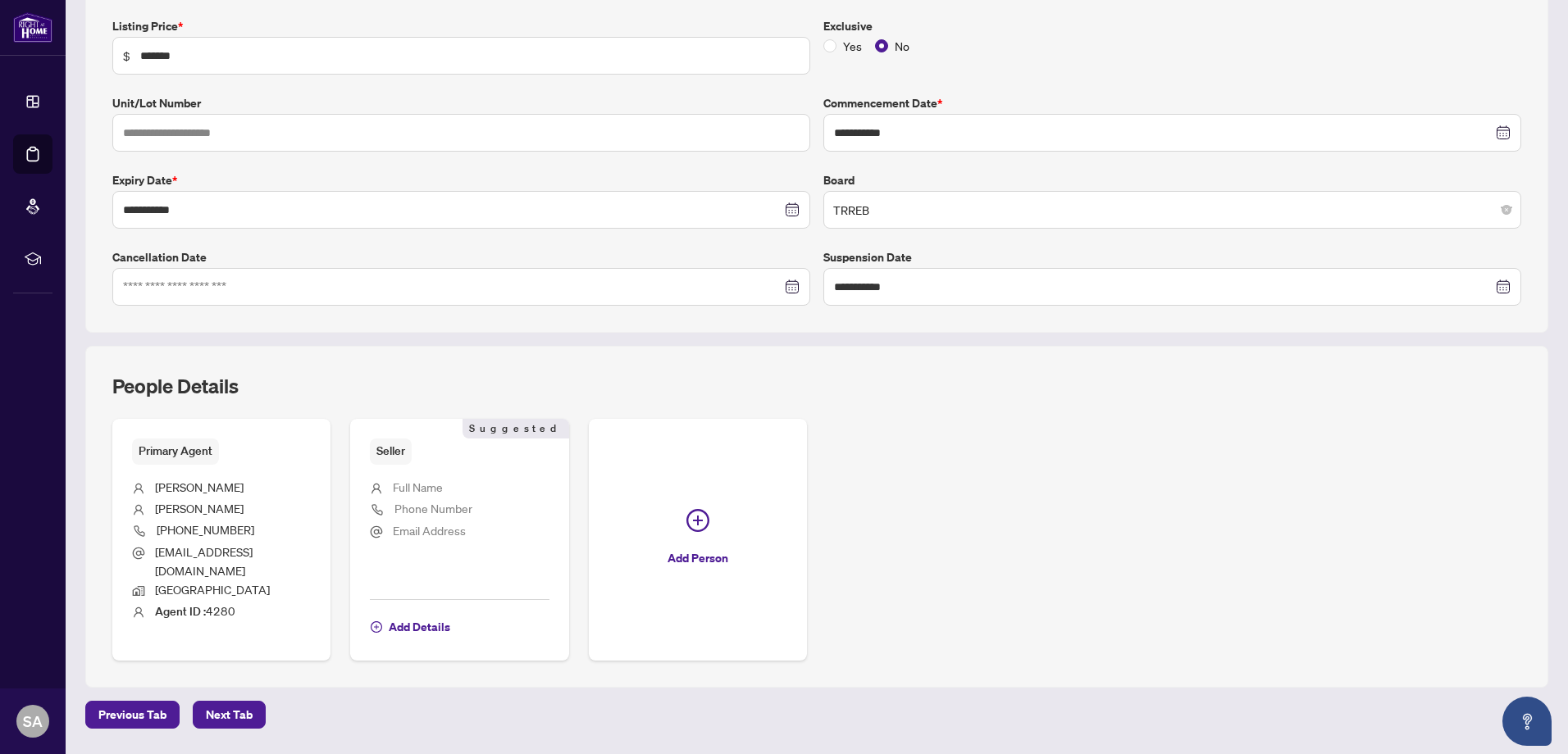
scroll to position [314, 0]
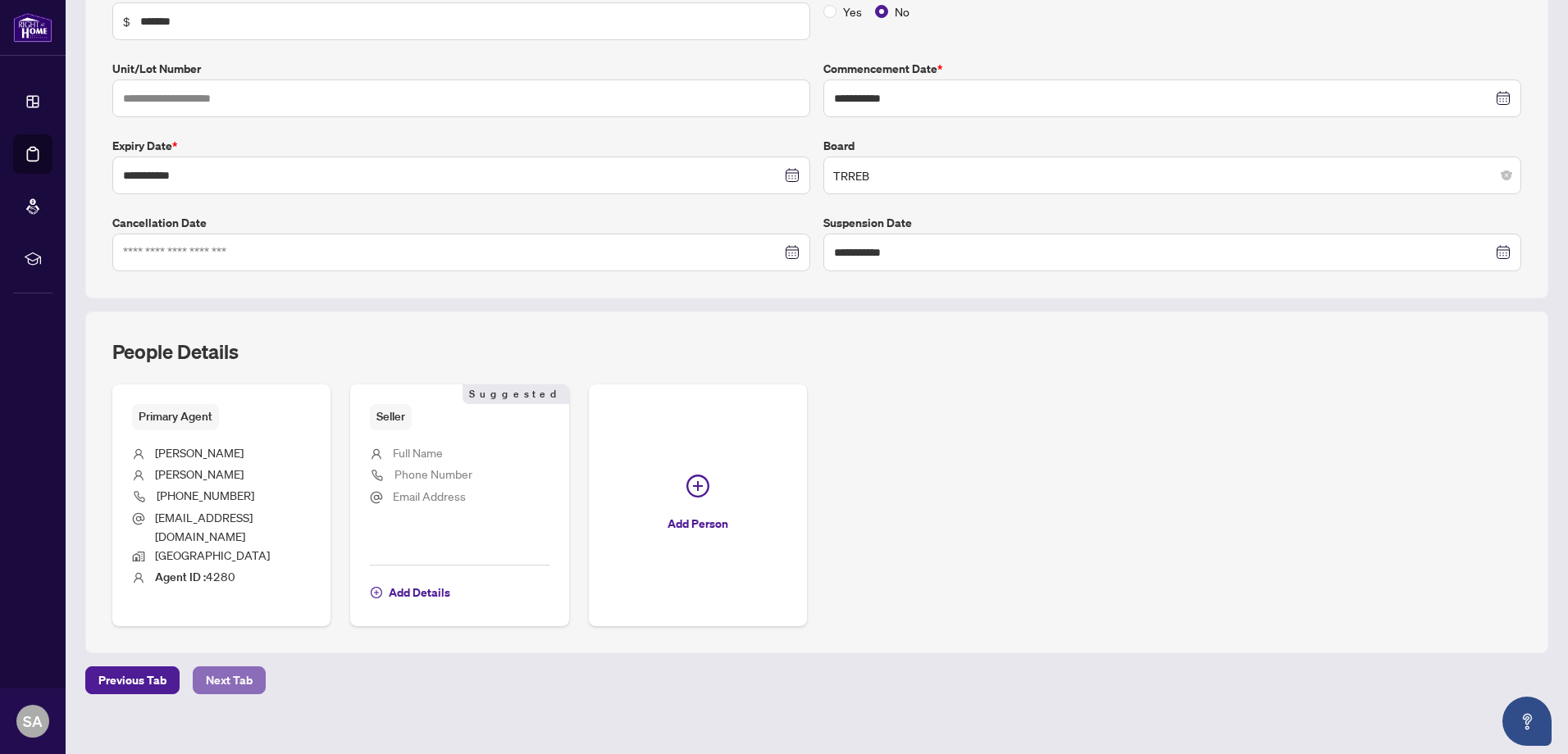
click at [231, 668] on span "Next Tab" at bounding box center [229, 680] width 47 height 27
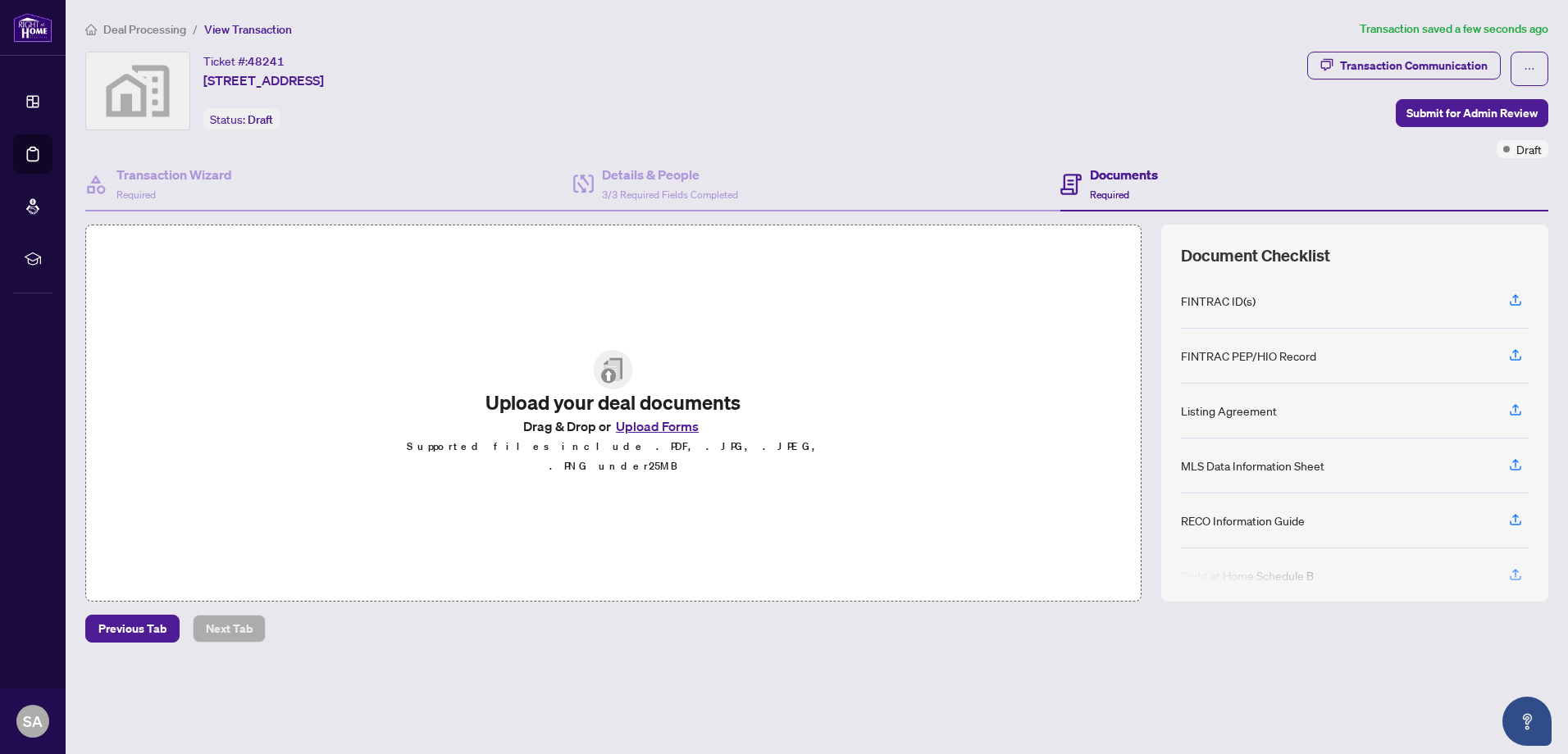
click at [658, 432] on button "Upload Forms" at bounding box center [657, 426] width 93 height 21
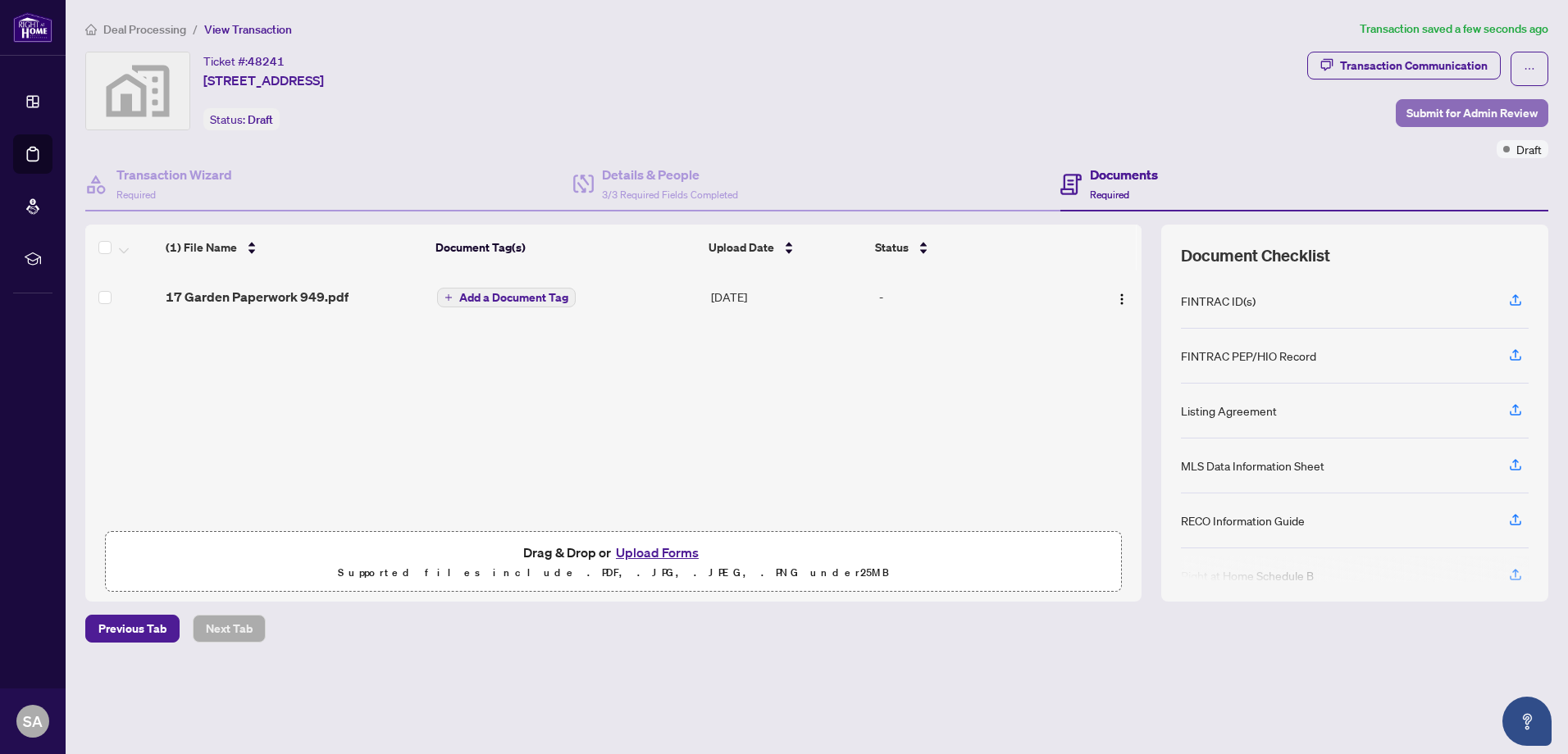
click at [1500, 111] on span "Submit for Admin Review" at bounding box center [1471, 113] width 132 height 27
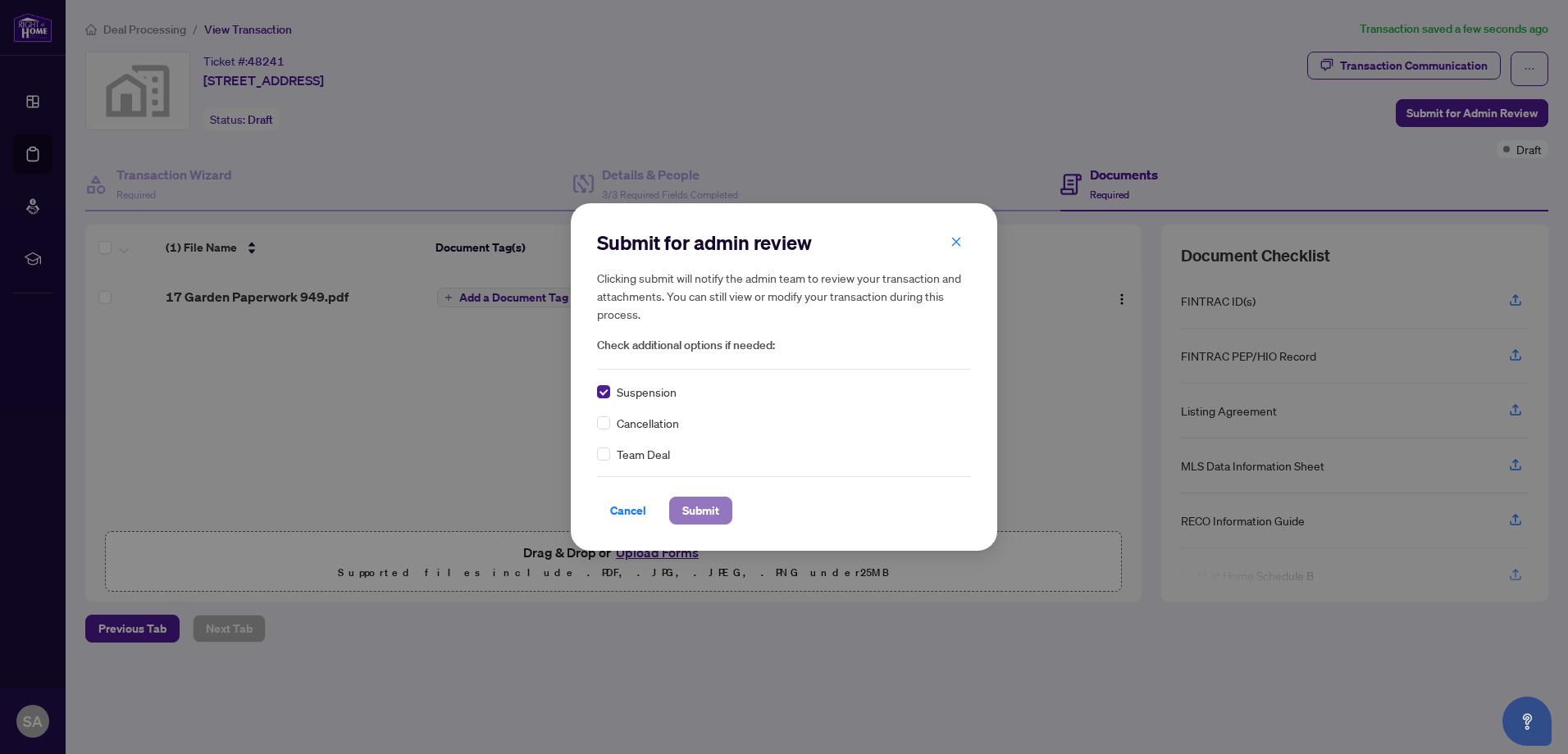
click at [709, 516] on span "Submit" at bounding box center [701, 510] width 37 height 27
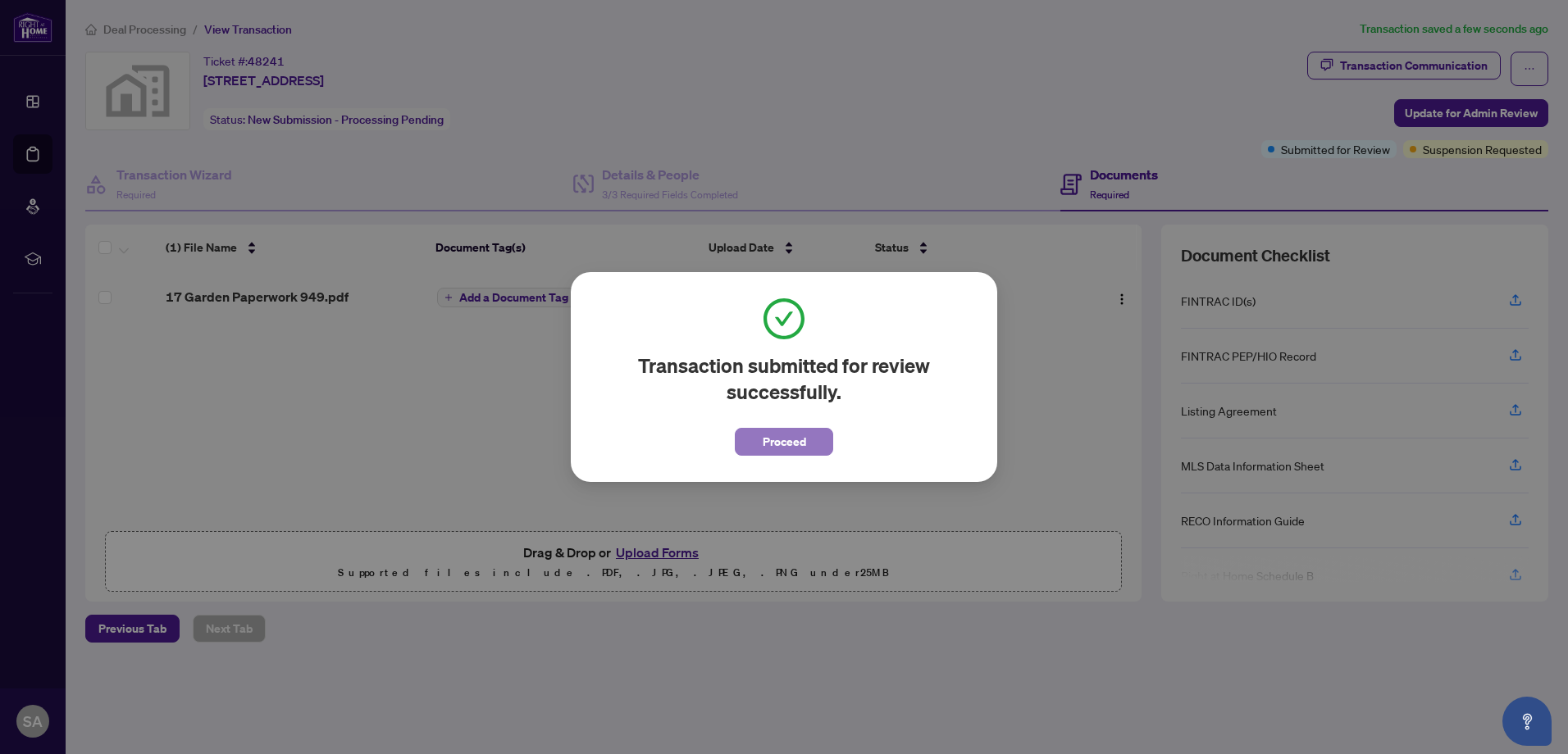
click at [818, 451] on button "Proceed" at bounding box center [784, 442] width 98 height 28
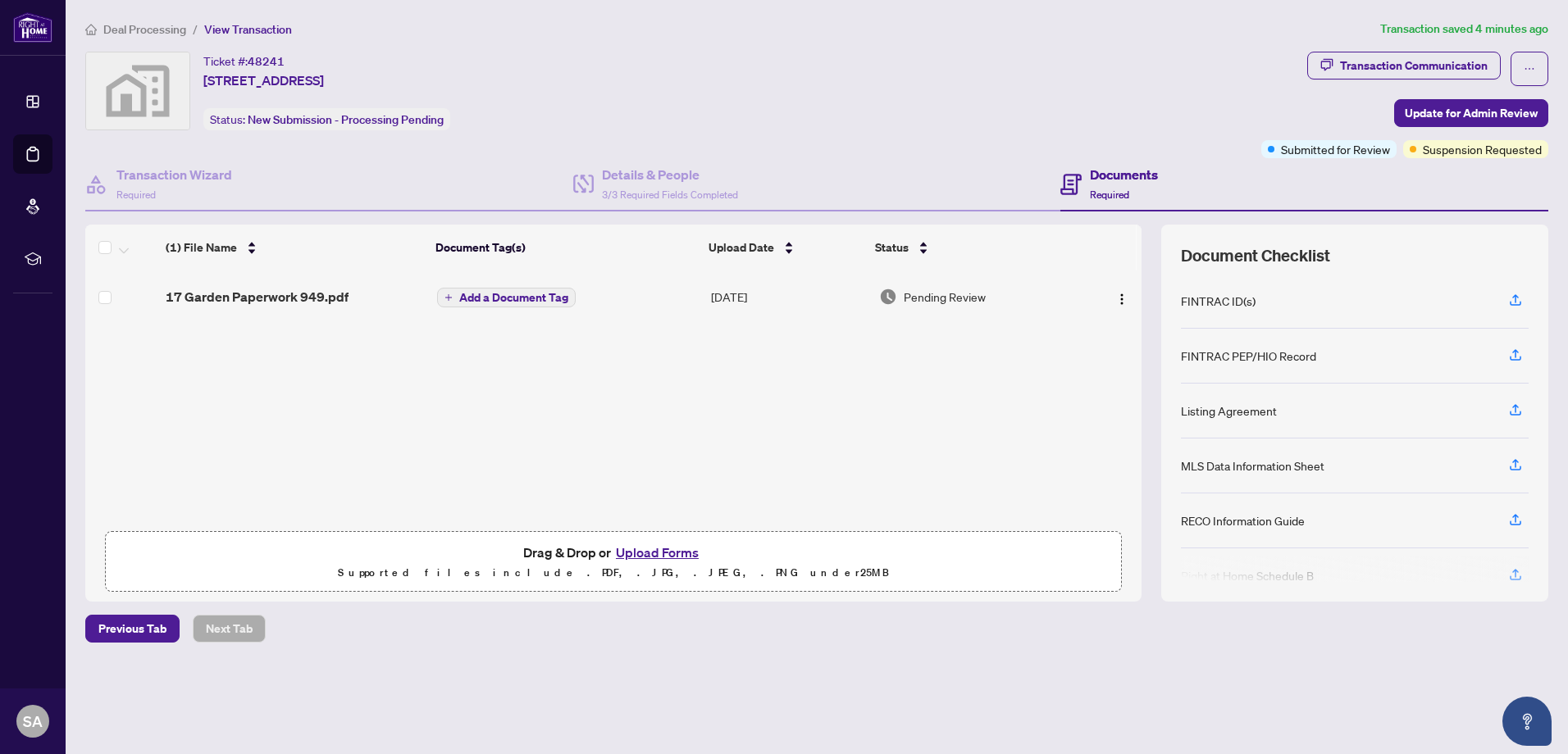
click at [747, 408] on div "(1) File Name Document Tag(s) Upload Date Status 17 Garden Paperwork 949.pdf Ad…" at bounding box center [613, 413] width 1057 height 377
click at [651, 556] on button "Upload Forms" at bounding box center [657, 552] width 93 height 21
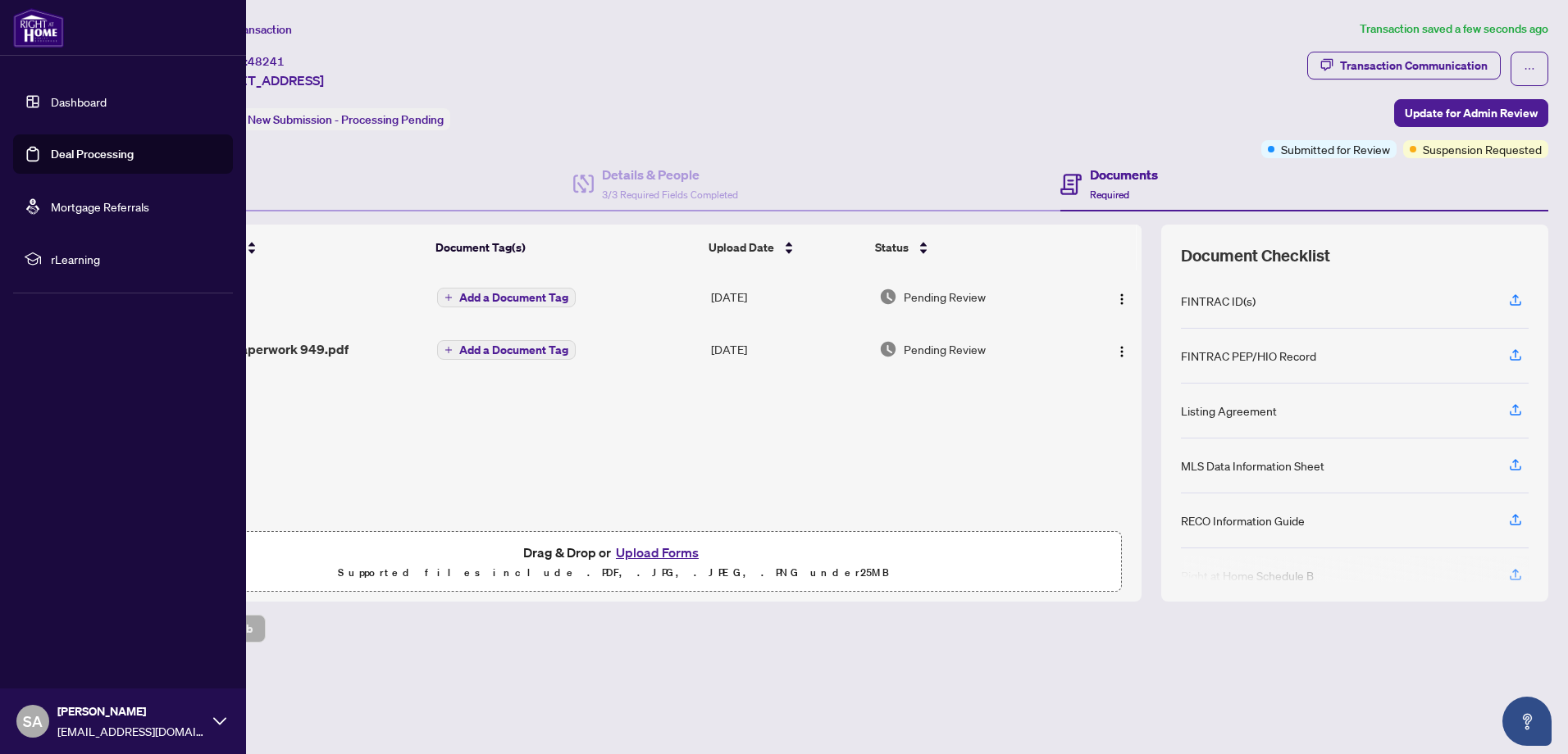
click at [38, 24] on img at bounding box center [38, 28] width 51 height 40
